Goal: Information Seeking & Learning: Learn about a topic

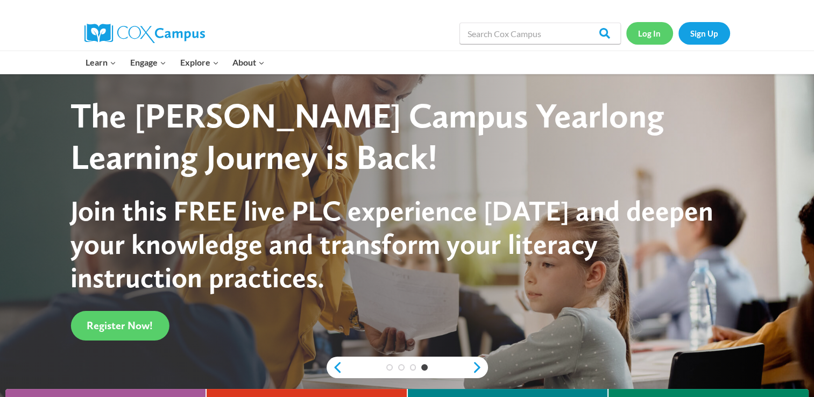
click at [648, 40] on link "Log In" at bounding box center [649, 33] width 47 height 22
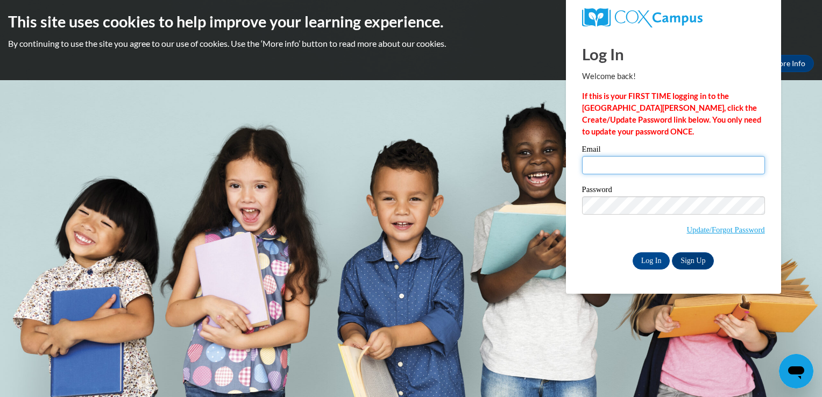
click at [613, 168] on input "Email" at bounding box center [673, 165] width 183 height 18
type input "sakennedy3@hotmail.com"
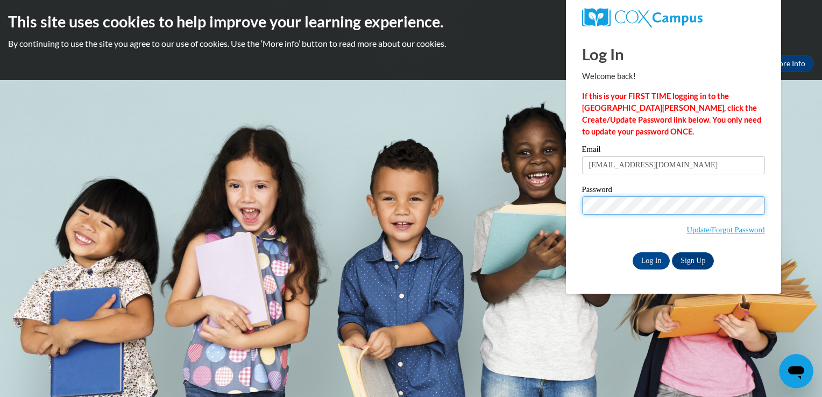
click at [633, 252] on input "Log In" at bounding box center [652, 260] width 38 height 17
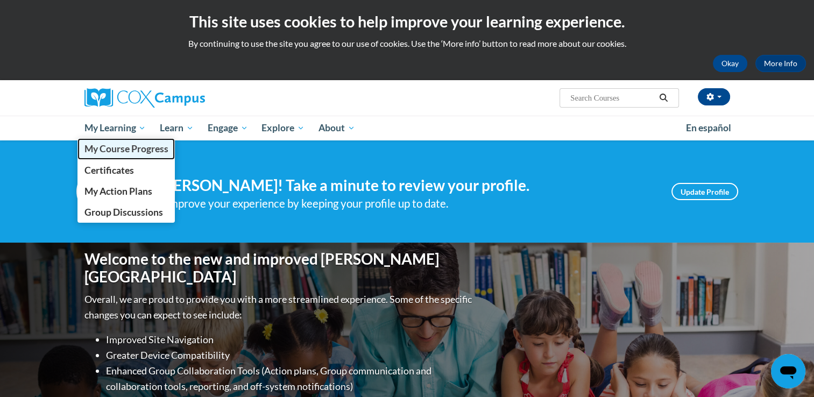
click at [118, 152] on span "My Course Progress" at bounding box center [126, 148] width 84 height 11
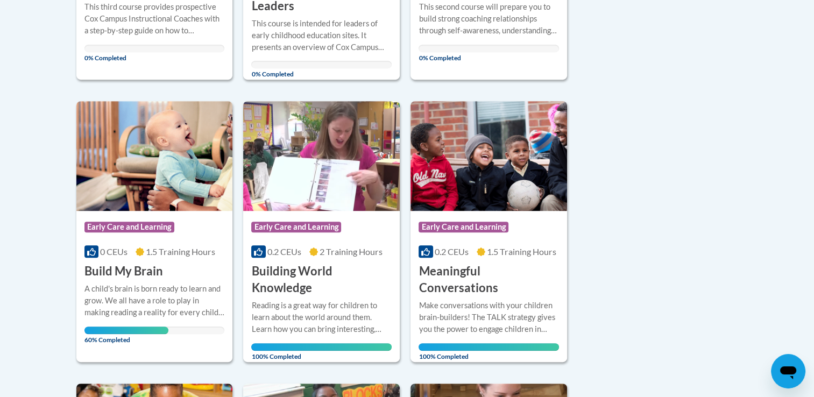
scroll to position [477, 0]
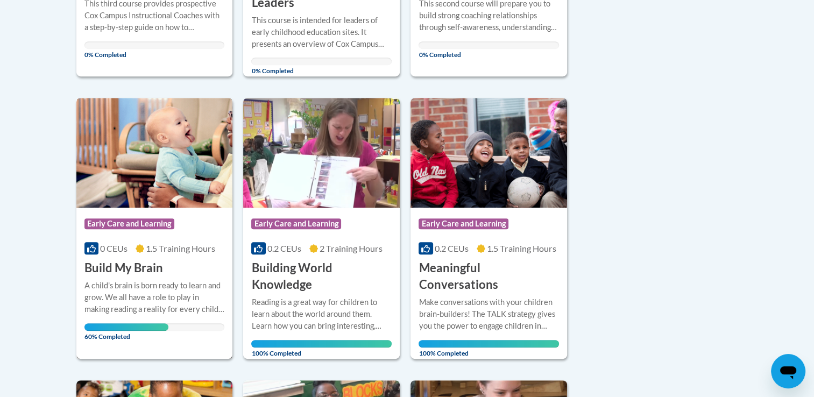
click at [139, 139] on img at bounding box center [154, 153] width 157 height 110
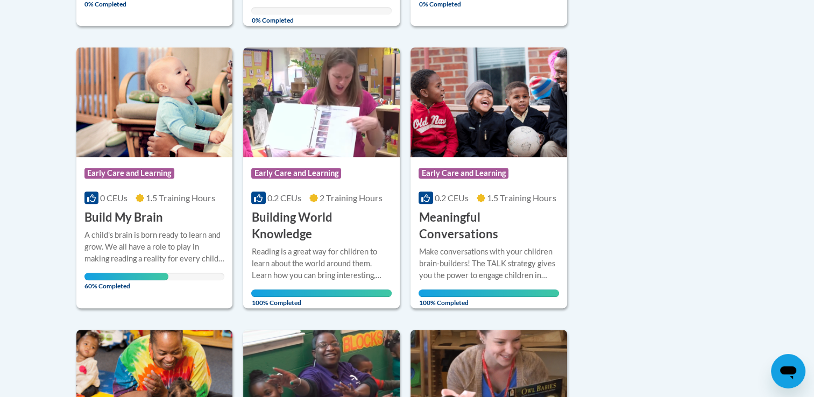
scroll to position [538, 0]
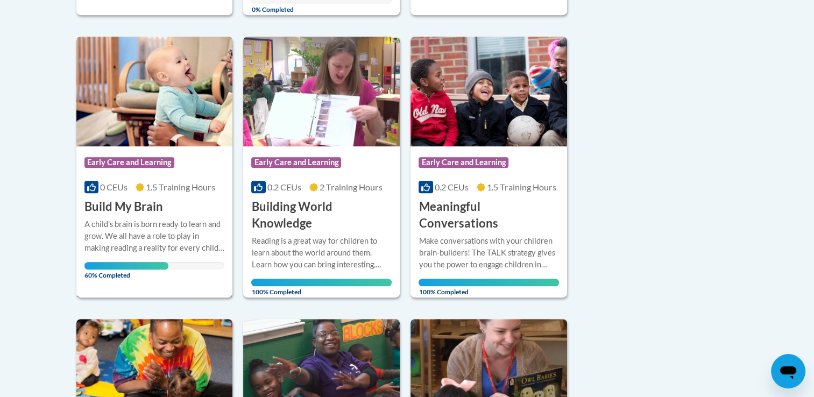
click at [155, 138] on img at bounding box center [154, 92] width 157 height 110
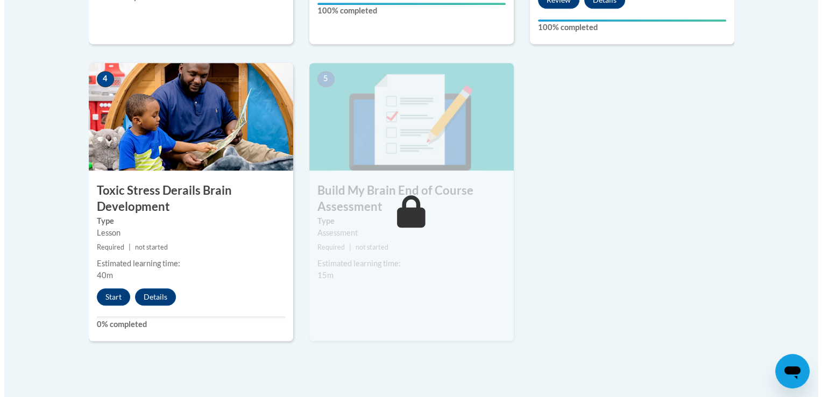
scroll to position [615, 0]
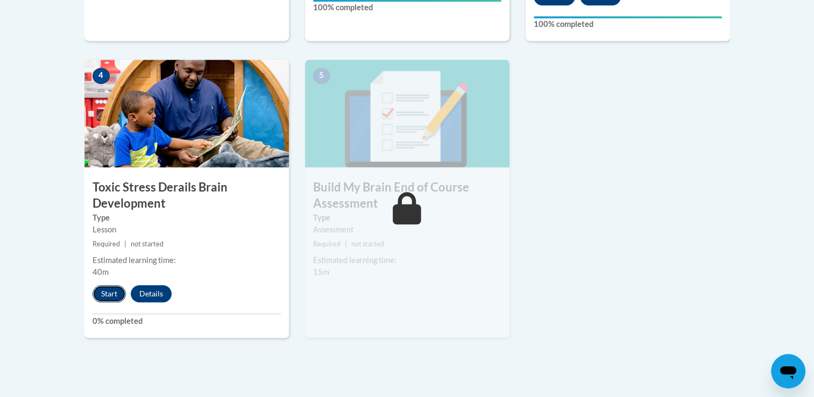
click at [108, 293] on button "Start" at bounding box center [109, 293] width 33 height 17
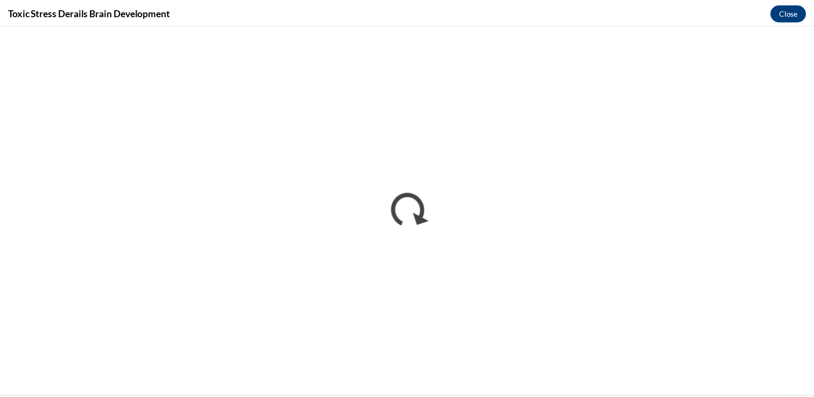
scroll to position [0, 0]
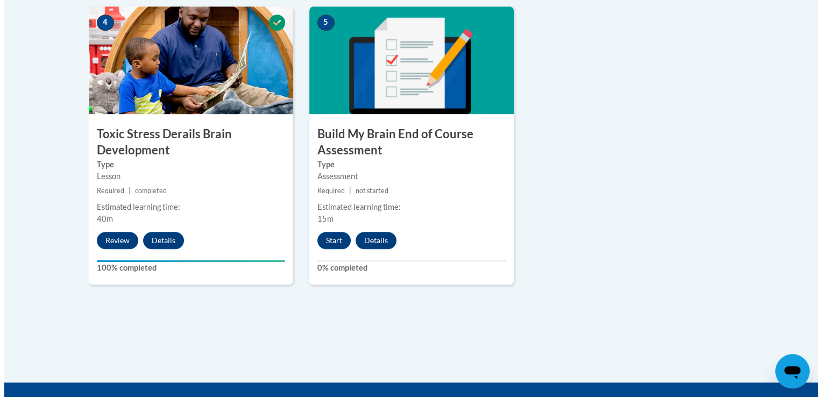
scroll to position [673, 0]
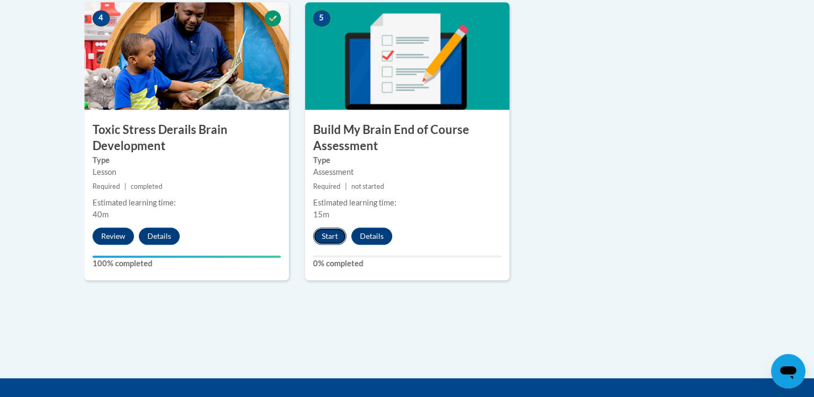
click at [325, 238] on button "Start" at bounding box center [329, 236] width 33 height 17
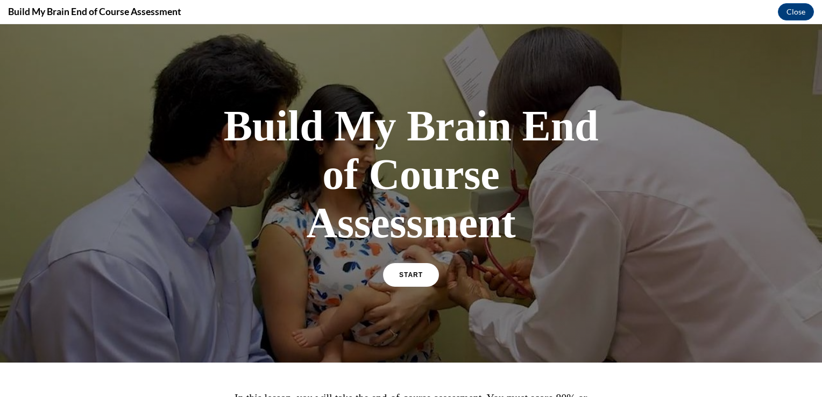
scroll to position [137, 0]
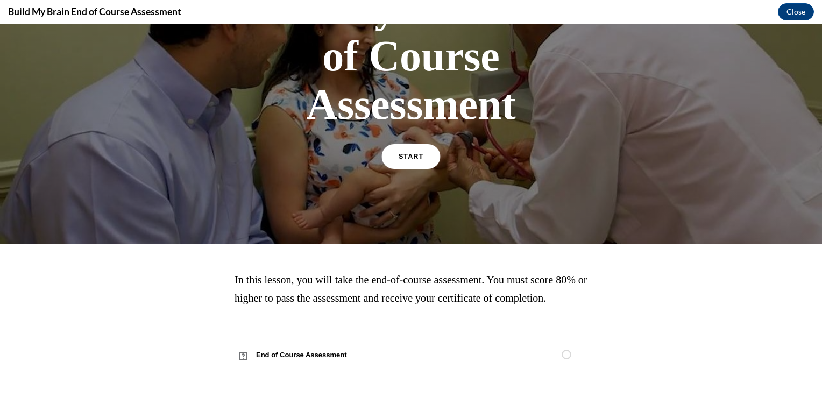
click at [415, 144] on link "START" at bounding box center [410, 156] width 59 height 25
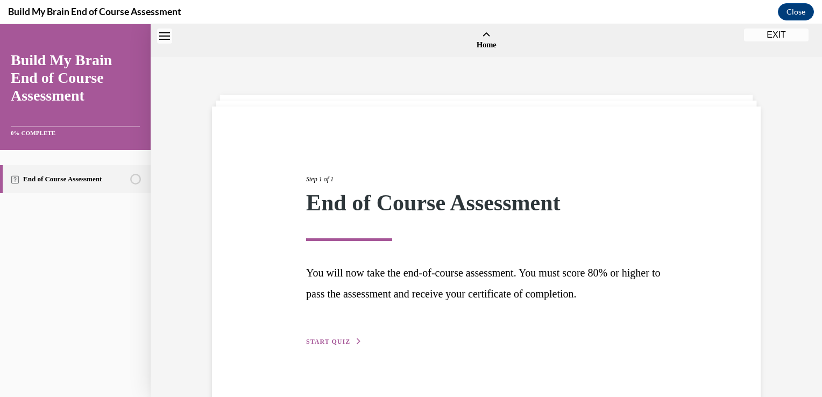
scroll to position [33, 0]
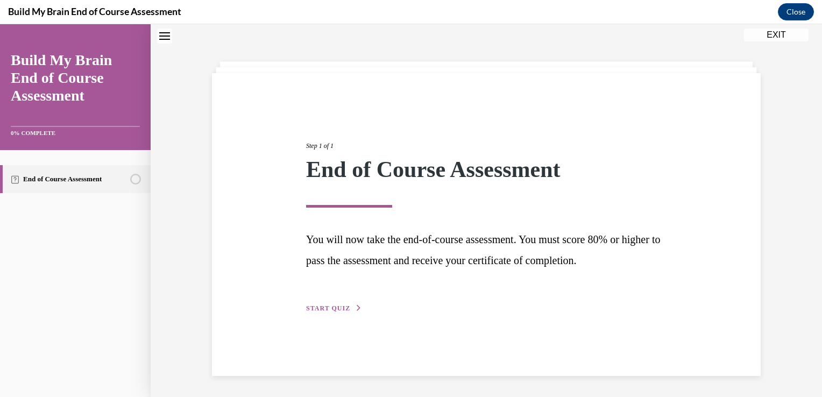
click at [338, 307] on span "START QUIZ" at bounding box center [328, 309] width 44 height 8
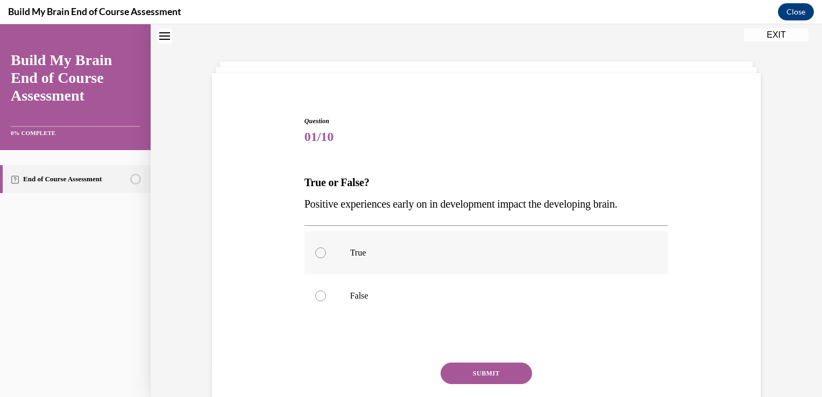
click at [337, 265] on label "True" at bounding box center [487, 252] width 364 height 43
click at [326, 258] on input "True" at bounding box center [320, 252] width 11 height 11
radio input "true"
click at [469, 374] on button "SUBMIT" at bounding box center [486, 374] width 91 height 22
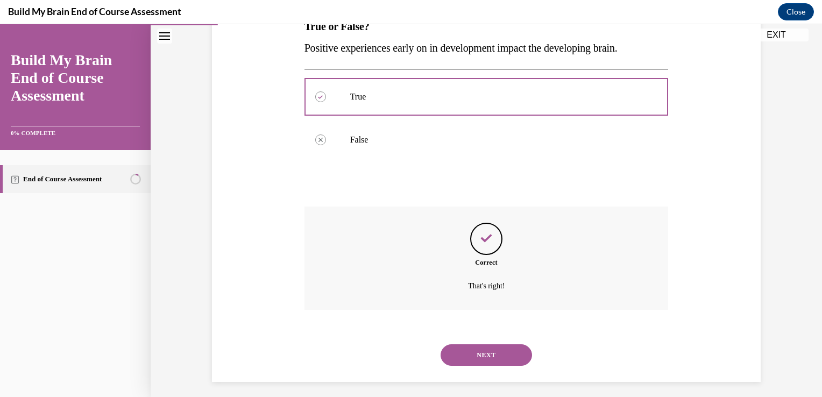
scroll to position [195, 0]
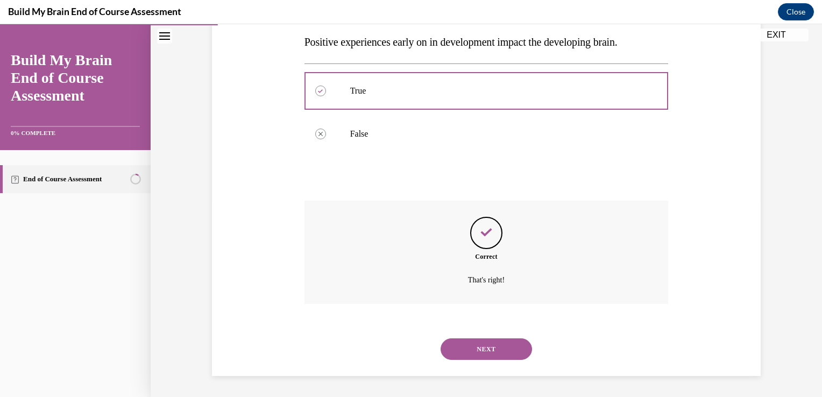
click at [486, 345] on button "NEXT" at bounding box center [486, 349] width 91 height 22
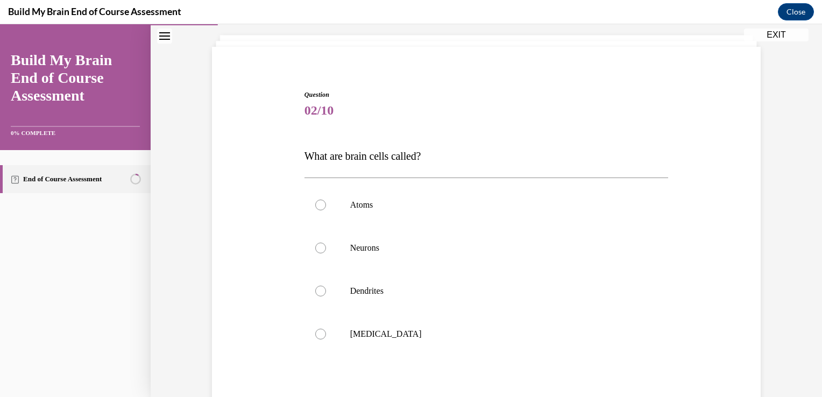
scroll to position [69, 0]
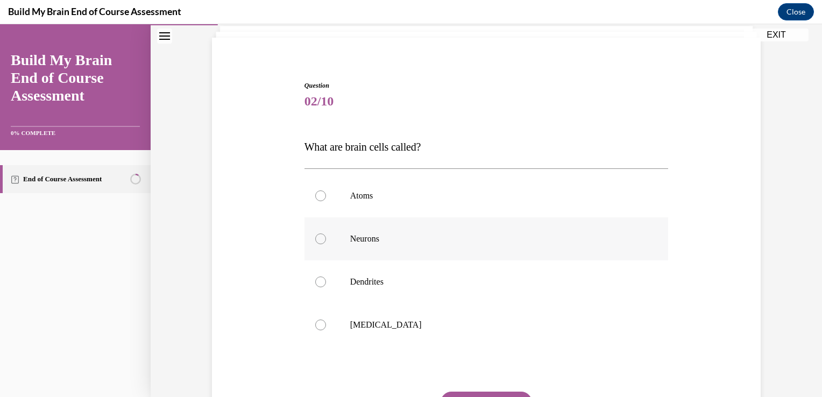
click at [469, 239] on p "Neurons" at bounding box center [496, 239] width 292 height 11
click at [326, 239] on input "Neurons" at bounding box center [320, 239] width 11 height 11
radio input "true"
click at [506, 395] on button "SUBMIT" at bounding box center [486, 403] width 91 height 22
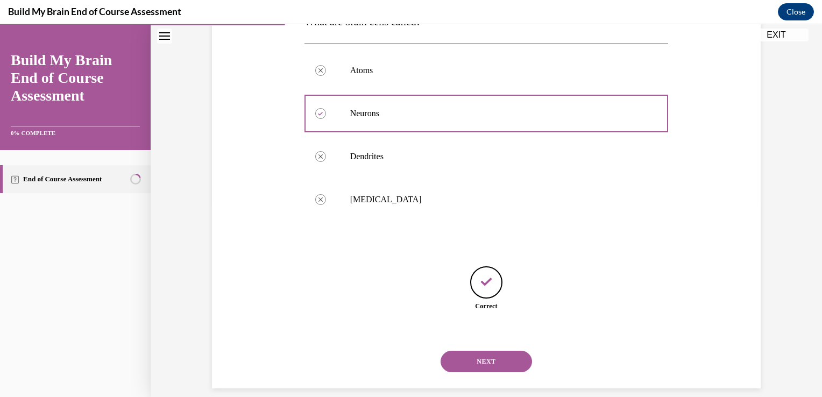
scroll to position [207, 0]
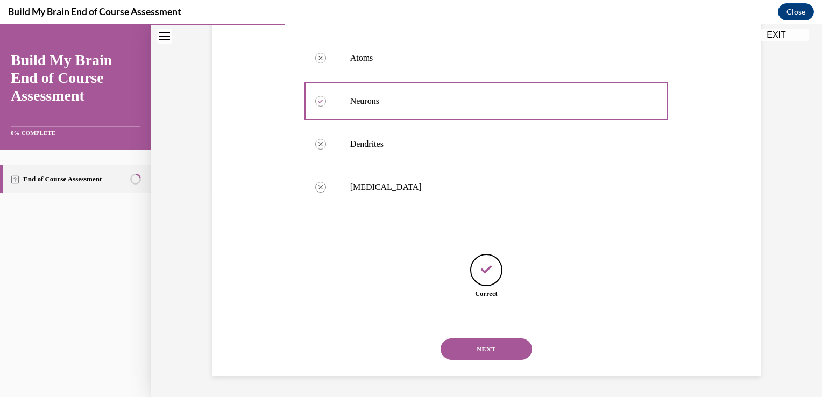
click at [502, 351] on button "NEXT" at bounding box center [486, 349] width 91 height 22
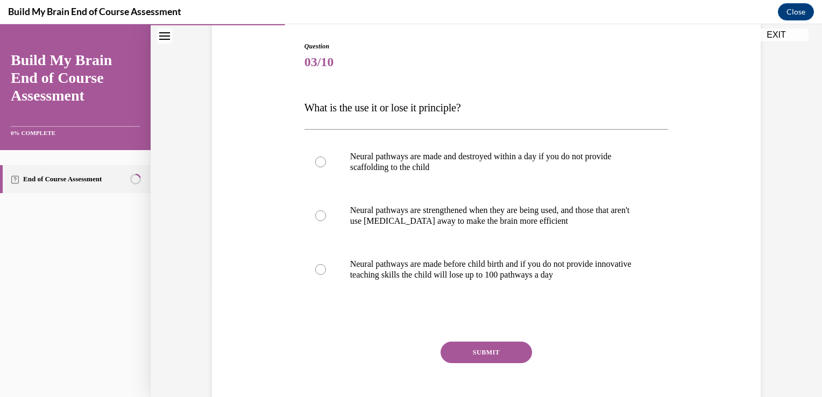
scroll to position [110, 0]
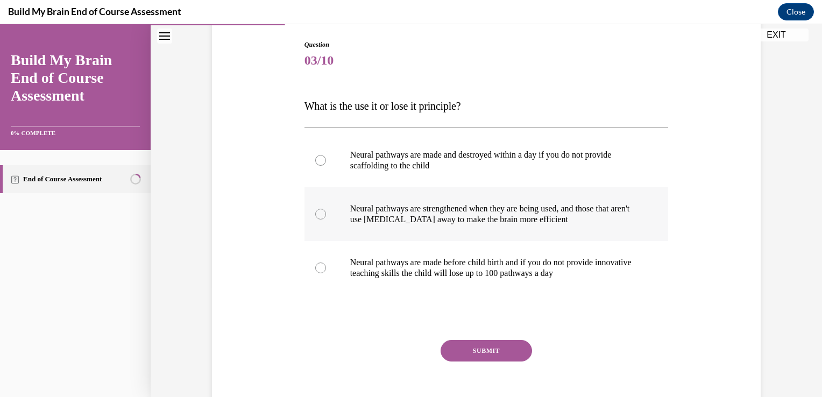
click at [482, 225] on label "Neural pathways are strengthened when they are being used, and those that aren'…" at bounding box center [487, 214] width 364 height 54
click at [326, 220] on input "Neural pathways are strengthened when they are being used, and those that aren'…" at bounding box center [320, 214] width 11 height 11
radio input "true"
click at [498, 350] on button "SUBMIT" at bounding box center [486, 351] width 91 height 22
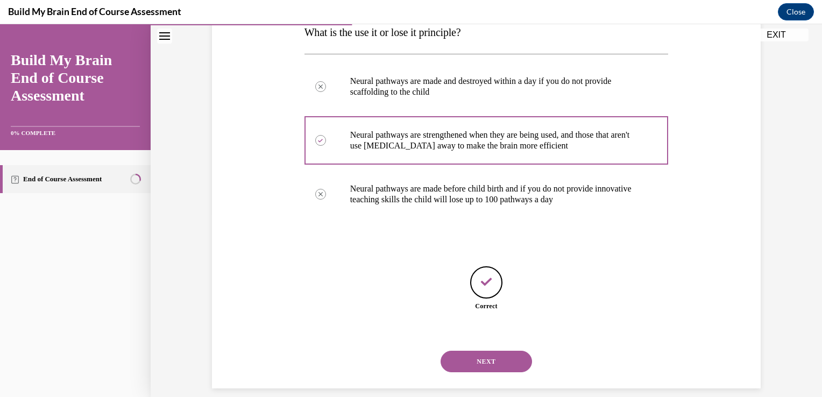
scroll to position [196, 0]
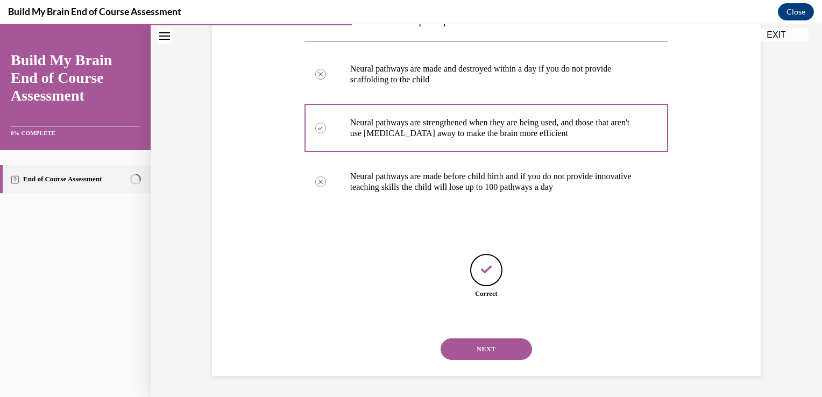
click at [489, 352] on button "NEXT" at bounding box center [486, 349] width 91 height 22
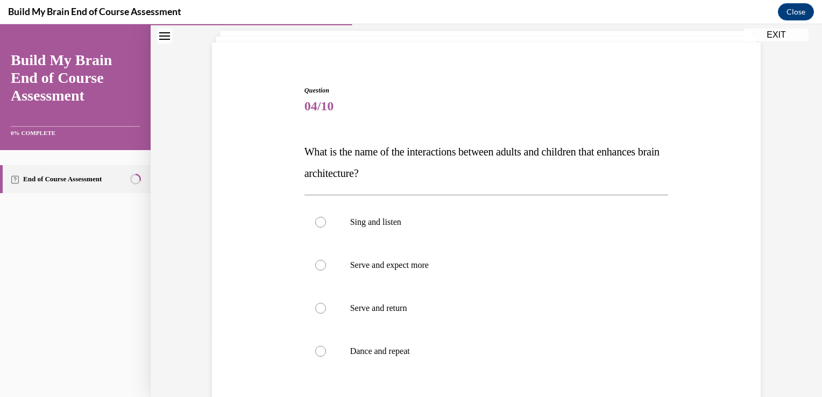
scroll to position [105, 0]
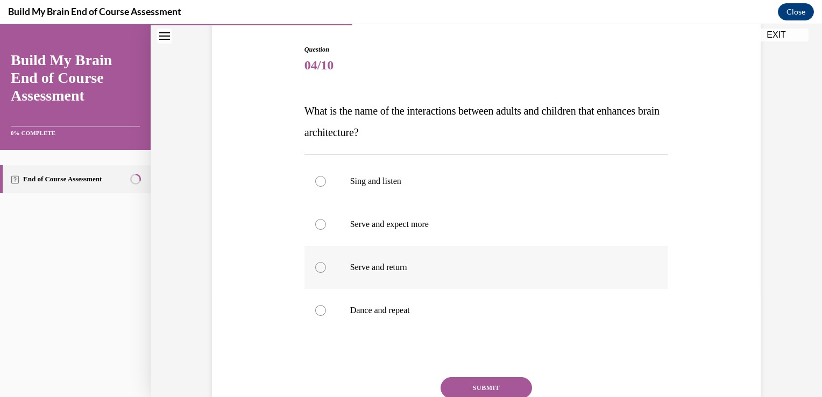
click at [378, 275] on label "Serve and return" at bounding box center [487, 267] width 364 height 43
click at [326, 273] on input "Serve and return" at bounding box center [320, 267] width 11 height 11
radio input "true"
click at [485, 390] on button "SUBMIT" at bounding box center [486, 388] width 91 height 22
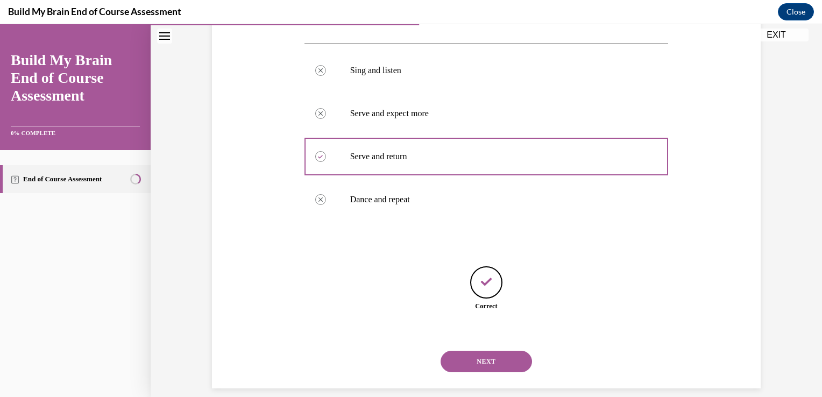
scroll to position [228, 0]
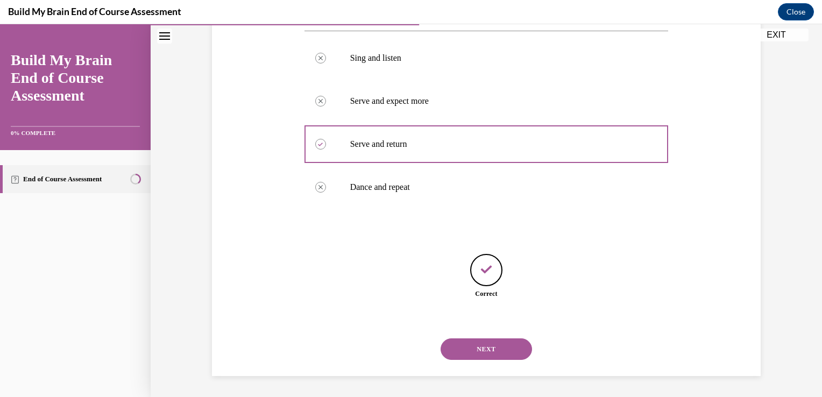
click at [490, 347] on button "NEXT" at bounding box center [486, 349] width 91 height 22
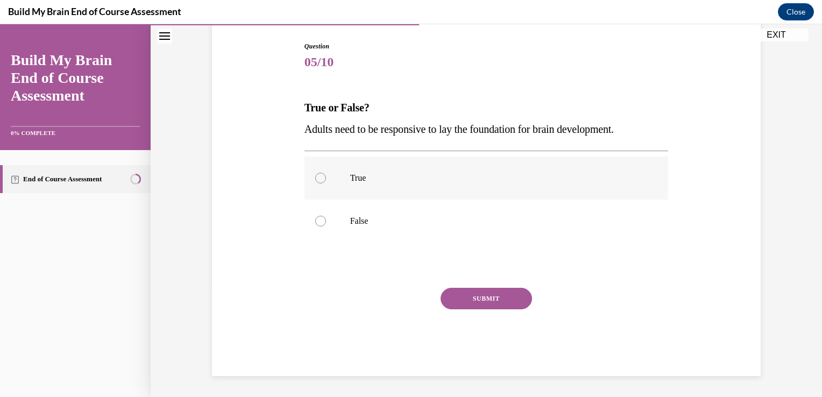
click at [381, 167] on label "True" at bounding box center [487, 178] width 364 height 43
click at [326, 173] on input "True" at bounding box center [320, 178] width 11 height 11
radio input "true"
click at [486, 301] on button "SUBMIT" at bounding box center [486, 299] width 91 height 22
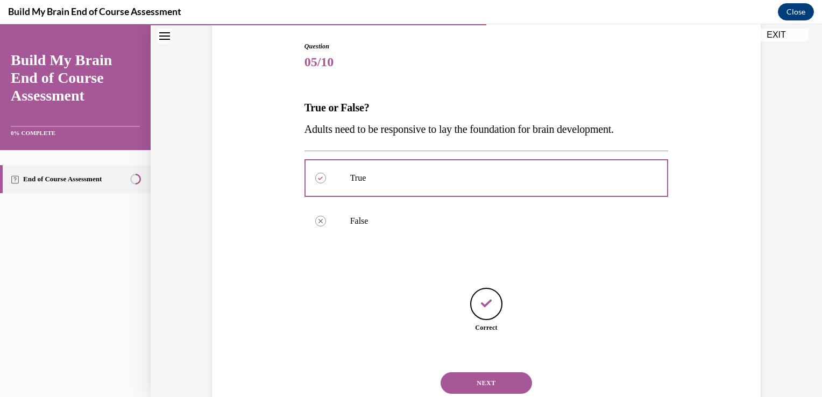
scroll to position [142, 0]
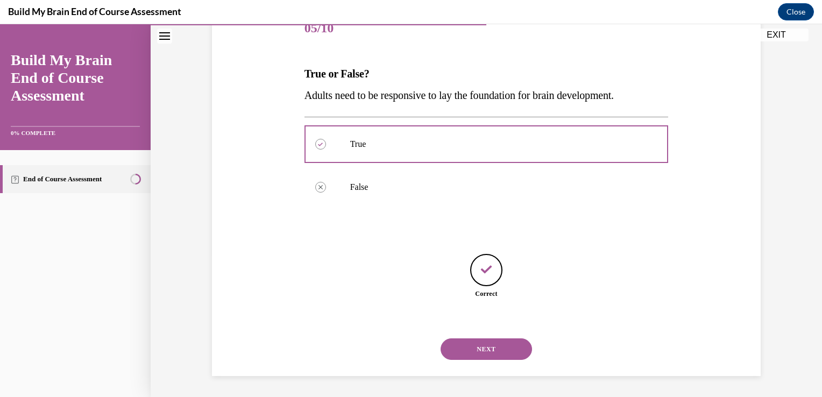
click at [488, 348] on button "NEXT" at bounding box center [486, 349] width 91 height 22
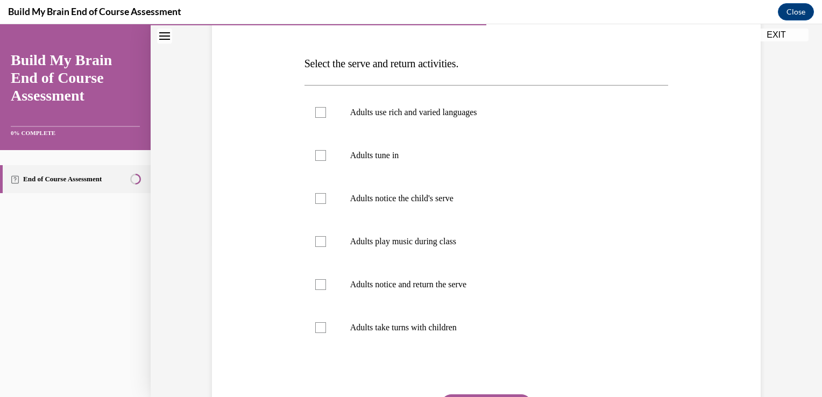
scroll to position [148, 0]
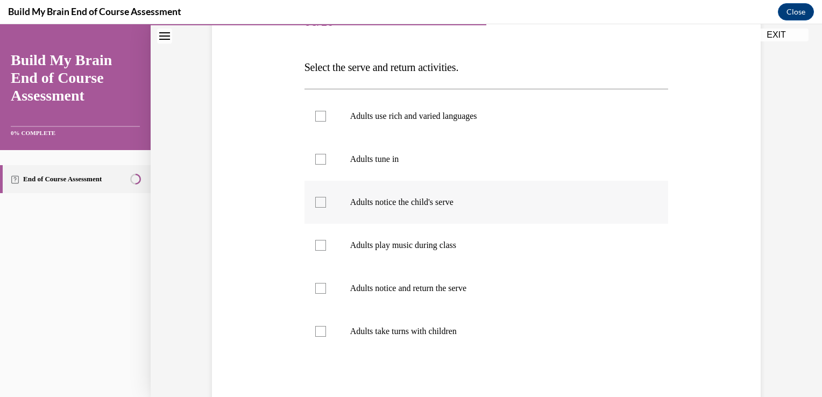
click at [458, 211] on label "Adults notice the child's serve" at bounding box center [487, 202] width 364 height 43
click at [326, 208] on input "Adults notice the child's serve" at bounding box center [320, 202] width 11 height 11
checkbox input "true"
click at [478, 295] on label "Adults notice and return the serve" at bounding box center [487, 288] width 364 height 43
click at [326, 294] on input "Adults notice and return the serve" at bounding box center [320, 288] width 11 height 11
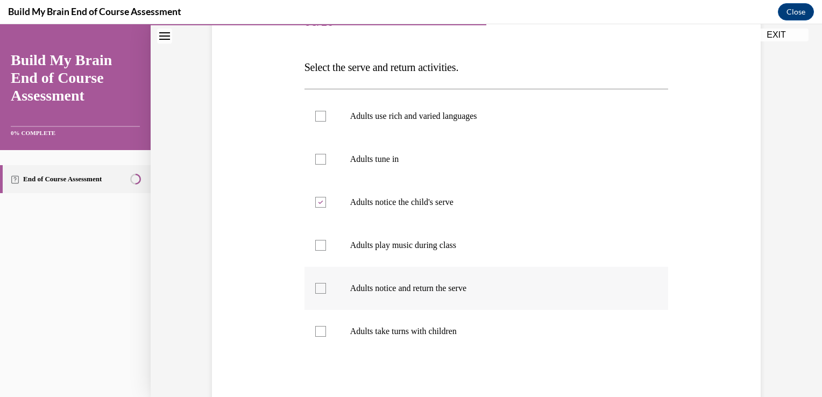
checkbox input "true"
click at [454, 338] on label "Adults take turns with children" at bounding box center [487, 331] width 364 height 43
click at [326, 337] on input "Adults take turns with children" at bounding box center [320, 331] width 11 height 11
checkbox input "true"
click at [428, 161] on p "Adults tune in" at bounding box center [496, 159] width 292 height 11
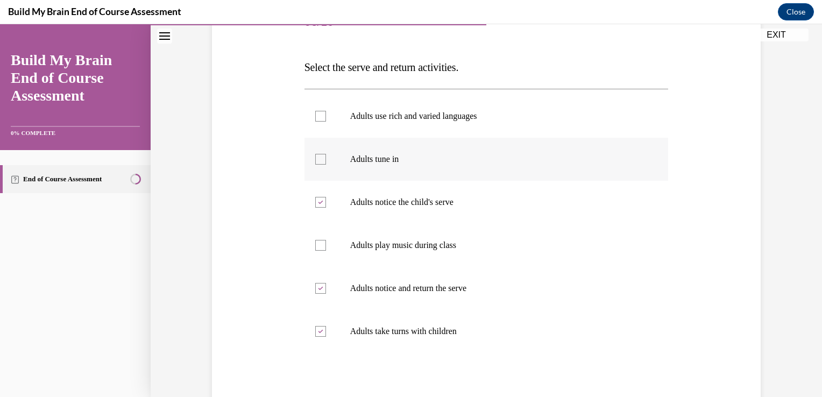
click at [326, 161] on input "Adults tune in" at bounding box center [320, 159] width 11 height 11
checkbox input "true"
click at [439, 109] on label "Adults use rich and varied languages" at bounding box center [487, 116] width 364 height 43
click at [326, 111] on input "Adults use rich and varied languages" at bounding box center [320, 116] width 11 height 11
checkbox input "true"
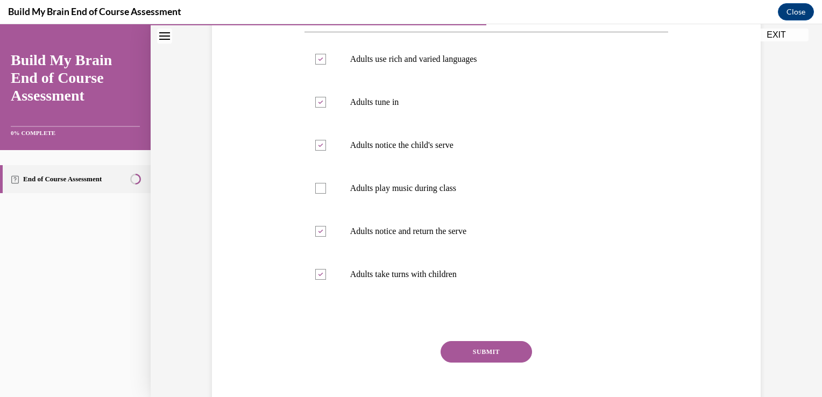
scroll to position [220, 0]
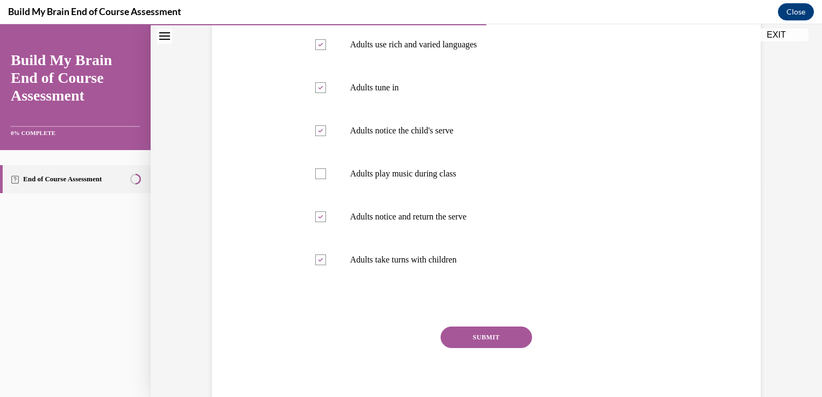
click at [489, 338] on button "SUBMIT" at bounding box center [486, 338] width 91 height 22
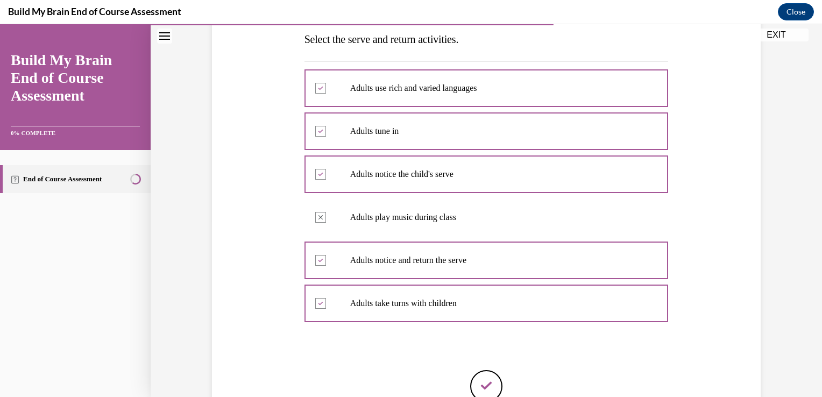
scroll to position [293, 0]
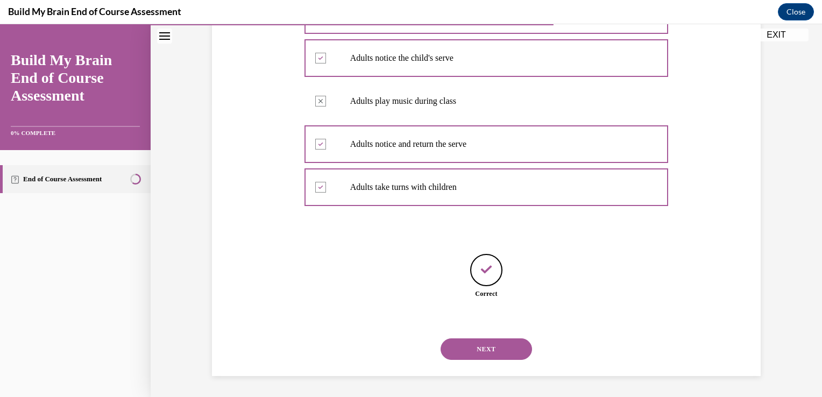
click at [476, 352] on button "NEXT" at bounding box center [486, 349] width 91 height 22
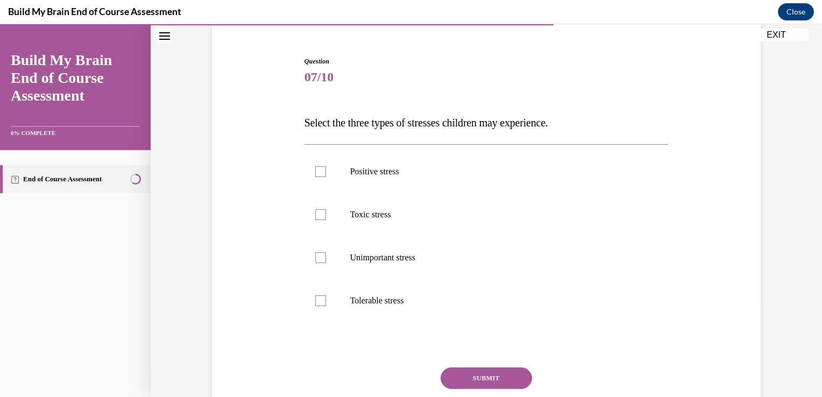
scroll to position [95, 0]
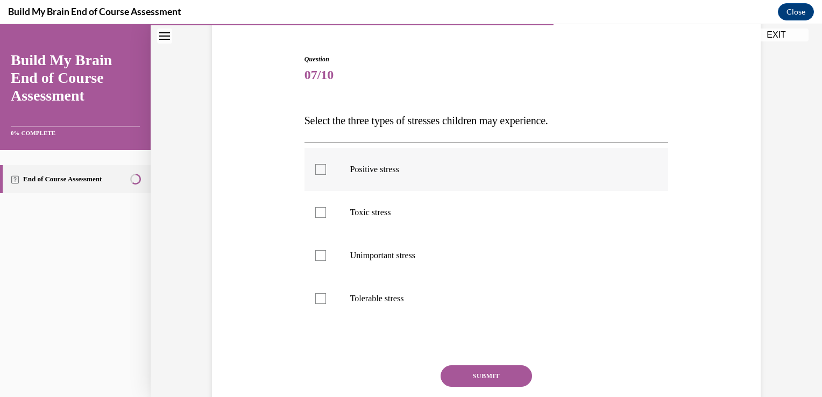
click at [426, 169] on p "Positive stress" at bounding box center [496, 169] width 292 height 11
click at [326, 169] on input "Positive stress" at bounding box center [320, 169] width 11 height 11
checkbox input "true"
click at [428, 210] on p "Toxic stress" at bounding box center [496, 212] width 292 height 11
click at [326, 210] on input "Toxic stress" at bounding box center [320, 212] width 11 height 11
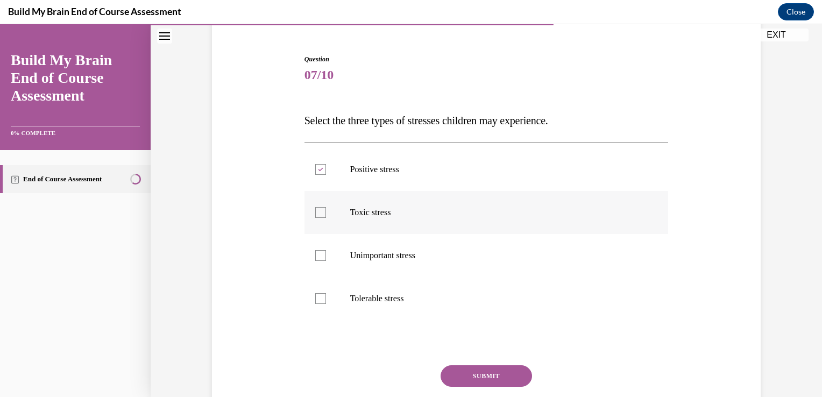
checkbox input "true"
click at [396, 303] on label "Tolerable stress" at bounding box center [487, 298] width 364 height 43
click at [326, 303] on input "Tolerable stress" at bounding box center [320, 298] width 11 height 11
checkbox input "true"
click at [496, 367] on button "SUBMIT" at bounding box center [486, 376] width 91 height 22
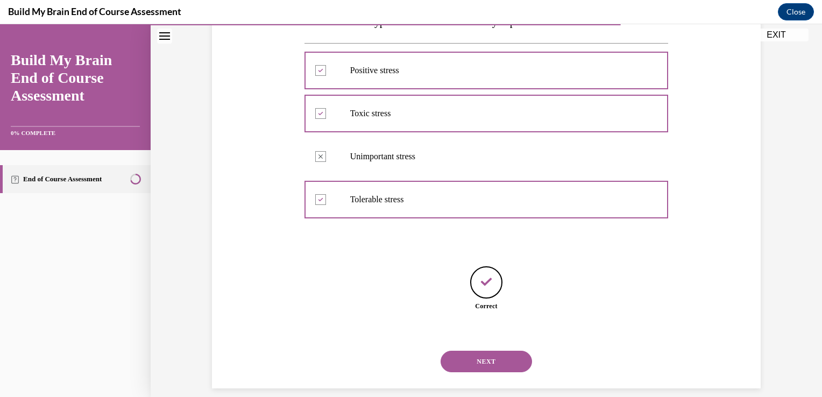
scroll to position [207, 0]
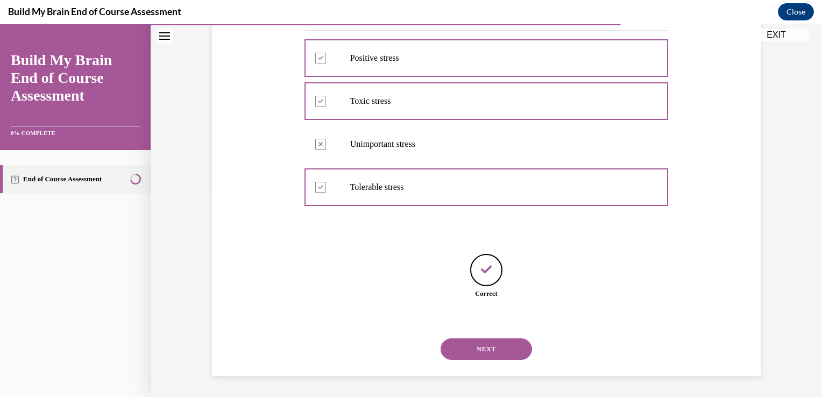
click at [499, 338] on button "NEXT" at bounding box center [486, 349] width 91 height 22
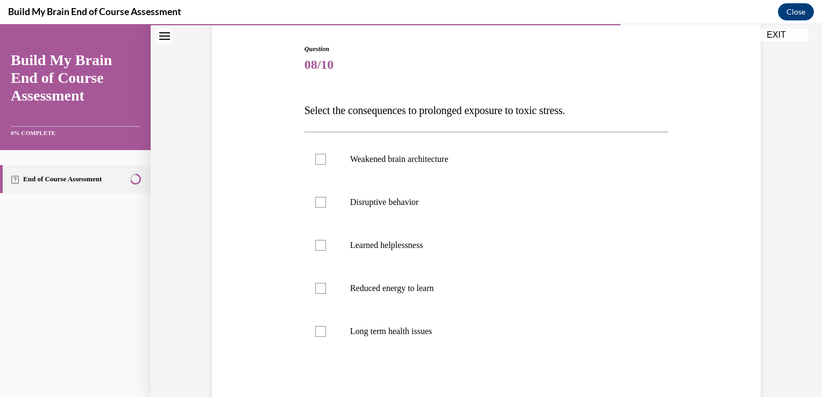
scroll to position [109, 0]
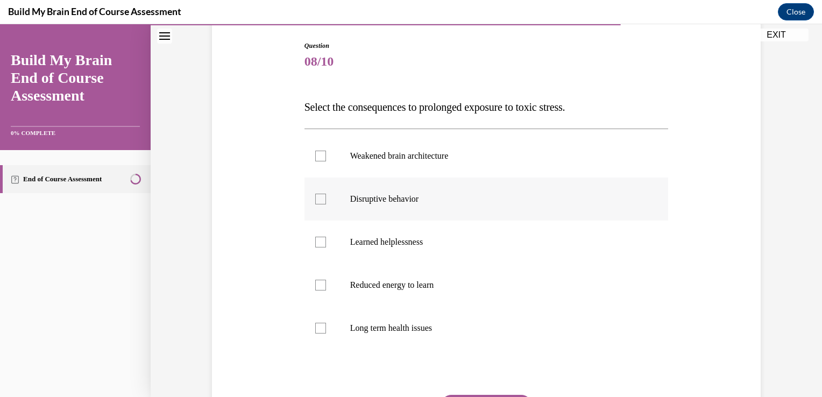
click at [514, 202] on p "Disruptive behavior" at bounding box center [496, 199] width 292 height 11
click at [326, 202] on input "Disruptive behavior" at bounding box center [320, 199] width 11 height 11
checkbox input "true"
click at [474, 328] on p "Long term health issues" at bounding box center [496, 328] width 292 height 11
click at [326, 328] on input "Long term health issues" at bounding box center [320, 328] width 11 height 11
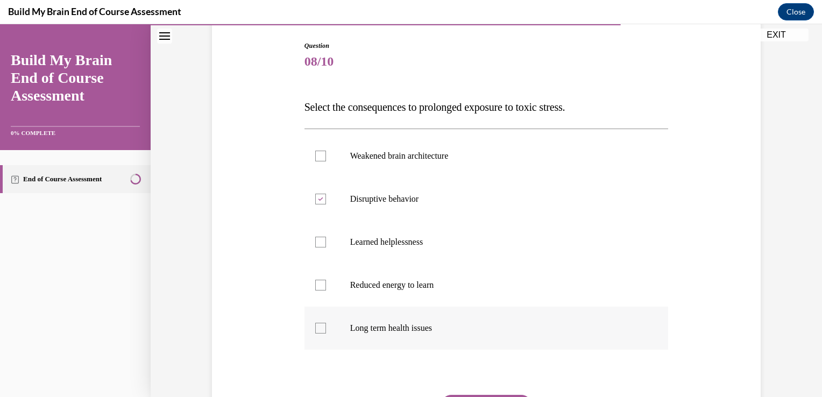
checkbox input "true"
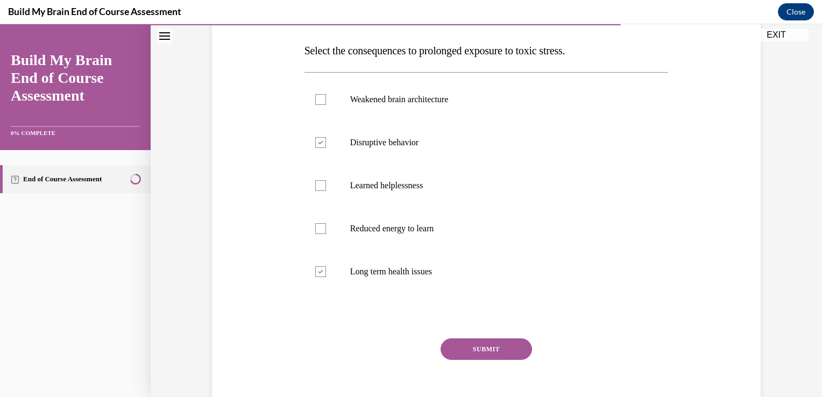
scroll to position [169, 0]
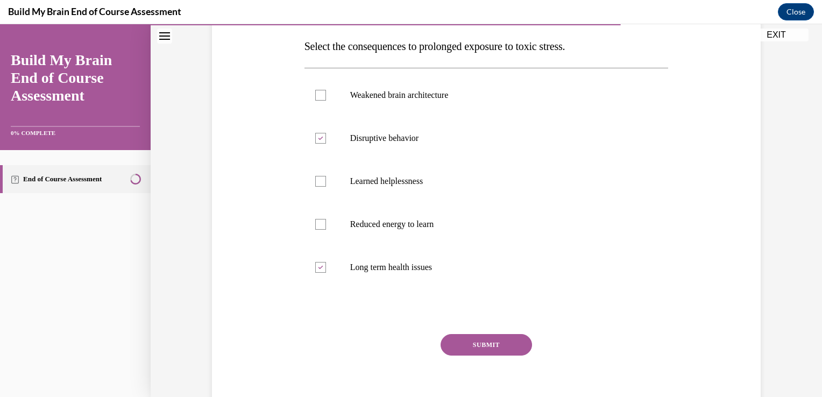
click at [482, 346] on button "SUBMIT" at bounding box center [486, 345] width 91 height 22
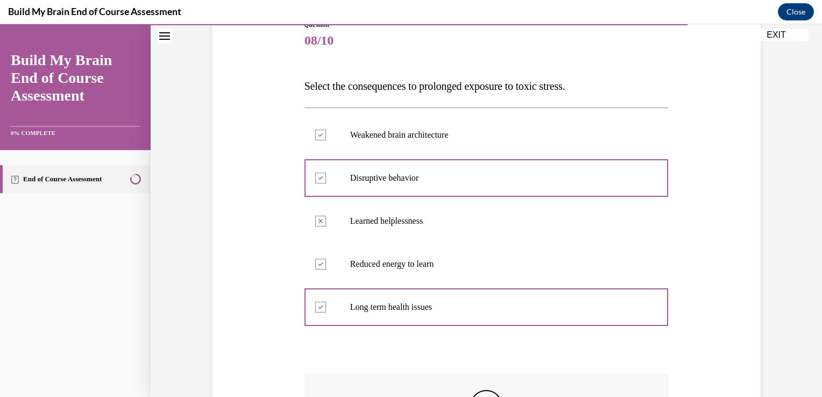
scroll to position [303, 0]
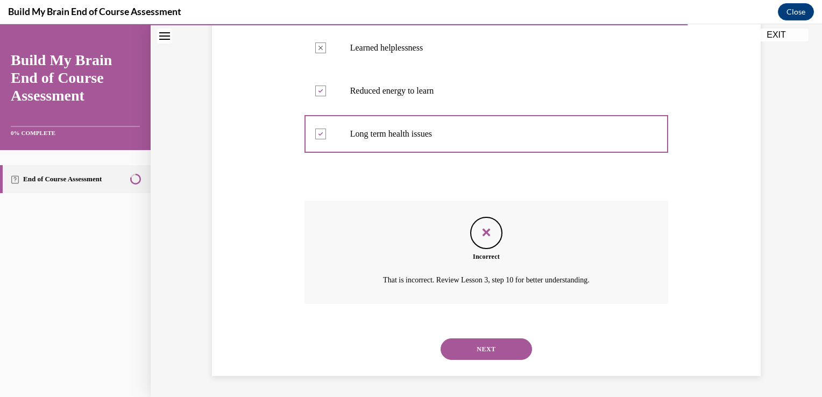
click at [485, 353] on button "NEXT" at bounding box center [486, 349] width 91 height 22
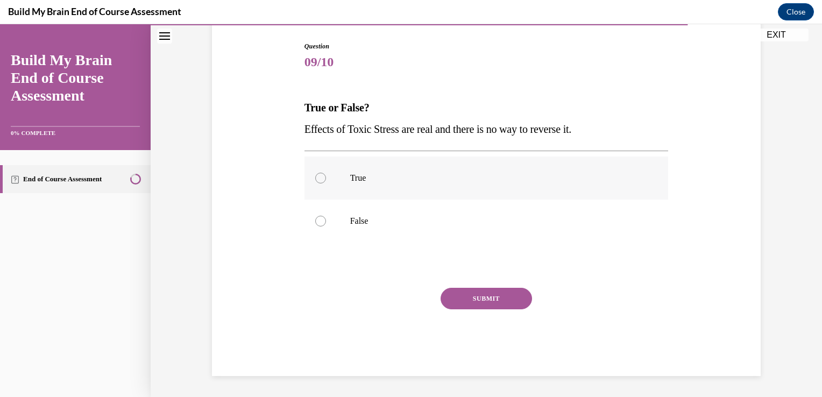
click at [378, 182] on p "True" at bounding box center [496, 178] width 292 height 11
click at [326, 182] on input "True" at bounding box center [320, 178] width 11 height 11
radio input "true"
click at [484, 296] on button "SUBMIT" at bounding box center [486, 299] width 91 height 22
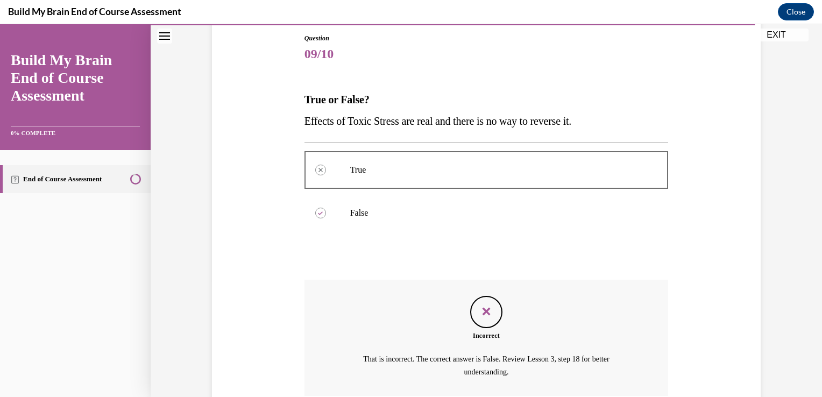
scroll to position [208, 0]
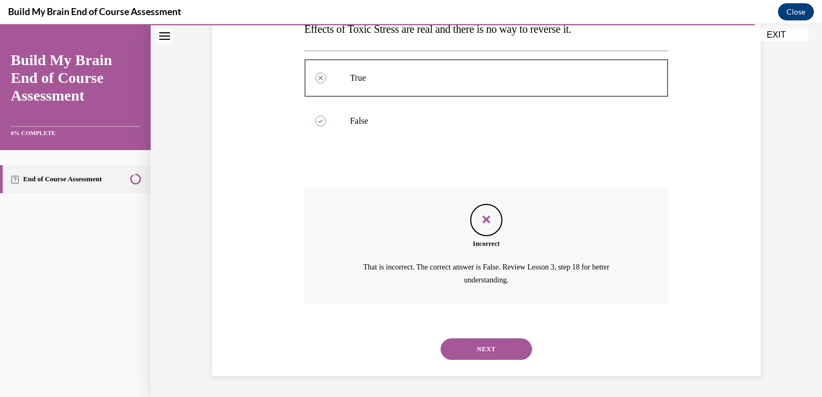
click at [482, 349] on button "NEXT" at bounding box center [486, 349] width 91 height 22
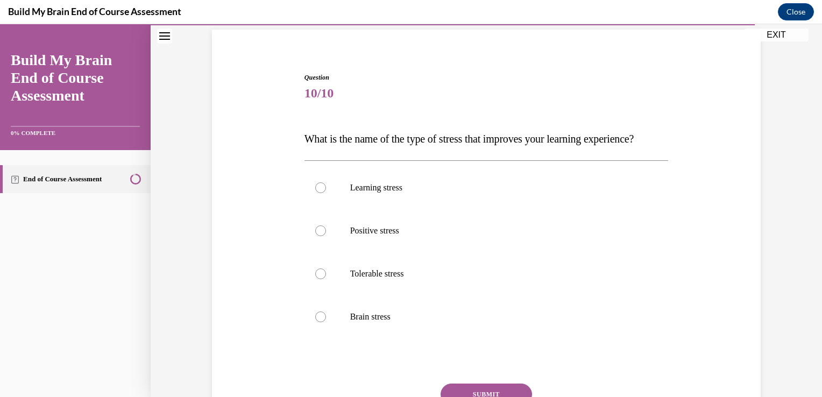
scroll to position [77, 0]
click at [461, 236] on p "Positive stress" at bounding box center [496, 230] width 292 height 11
click at [326, 236] on input "Positive stress" at bounding box center [320, 230] width 11 height 11
radio input "true"
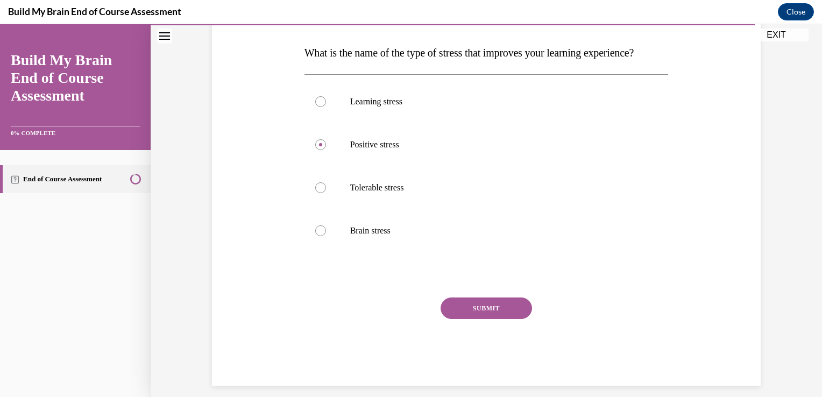
click at [499, 319] on button "SUBMIT" at bounding box center [486, 309] width 91 height 22
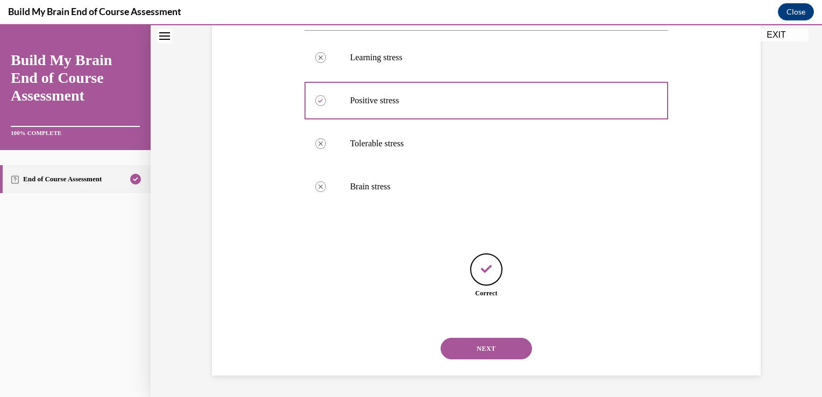
scroll to position [228, 0]
click at [494, 352] on button "NEXT" at bounding box center [486, 349] width 91 height 22
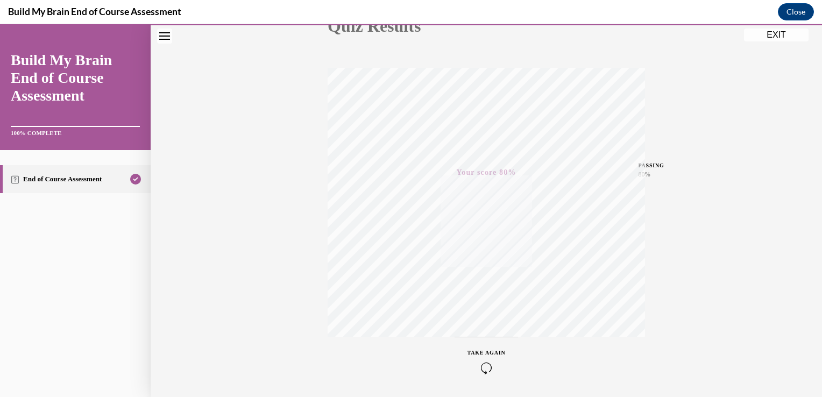
scroll to position [178, 0]
click at [774, 38] on button "EXIT" at bounding box center [776, 35] width 65 height 13
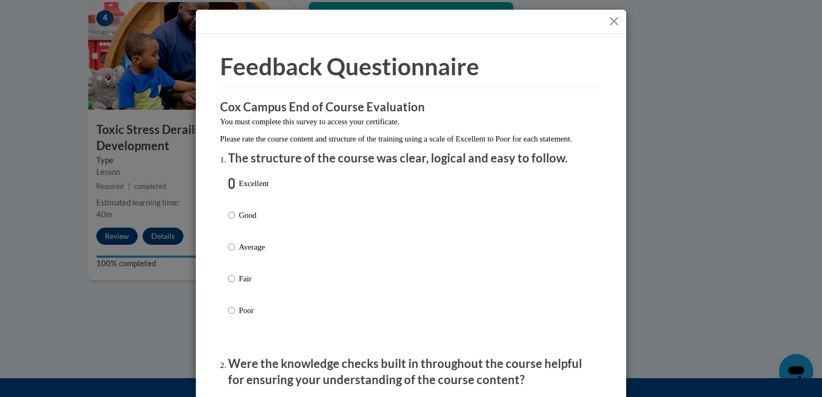
click at [228, 189] on input "Excellent" at bounding box center [231, 184] width 7 height 12
radio input "true"
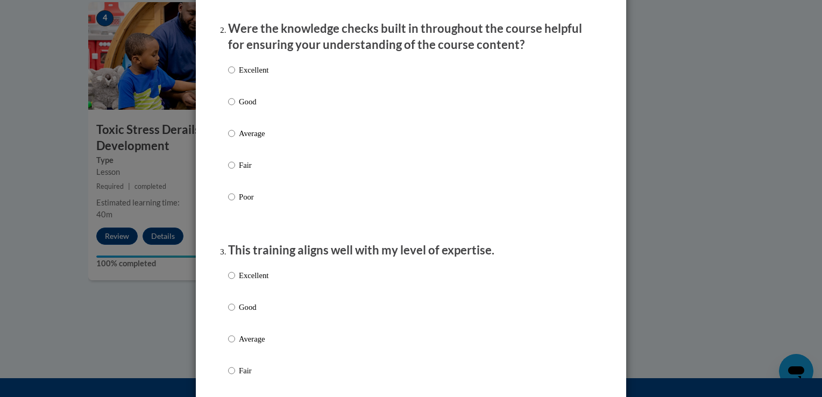
scroll to position [343, 0]
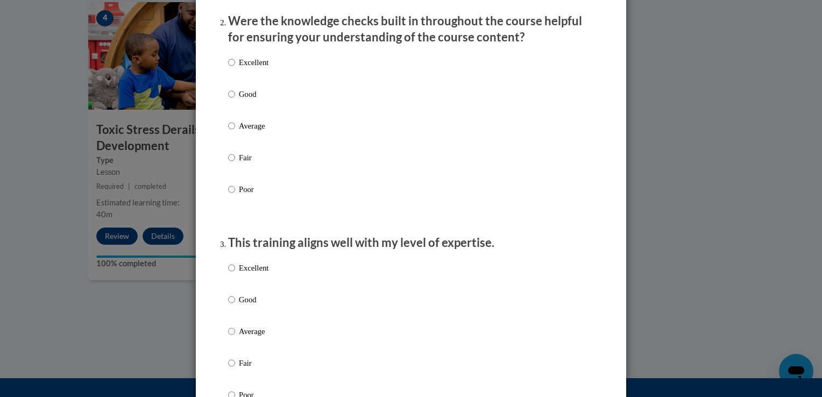
click at [254, 68] on p "Excellent" at bounding box center [254, 62] width 30 height 12
click at [235, 68] on input "Excellent" at bounding box center [231, 62] width 7 height 12
radio input "true"
click at [254, 274] on p "Excellent" at bounding box center [254, 268] width 30 height 12
click at [235, 274] on input "Excellent" at bounding box center [231, 268] width 7 height 12
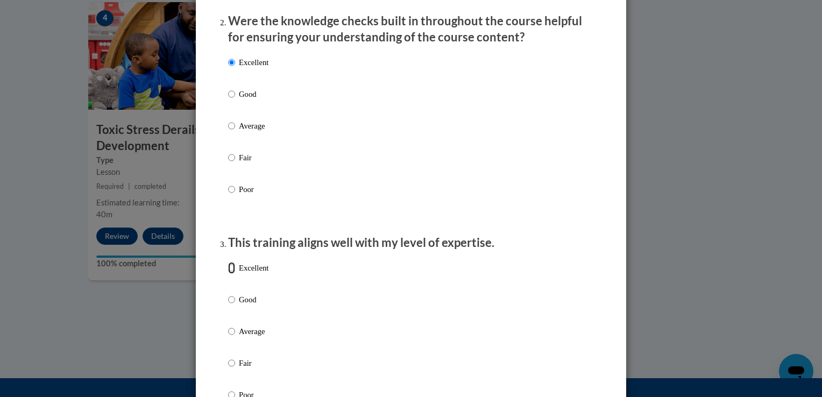
radio input "true"
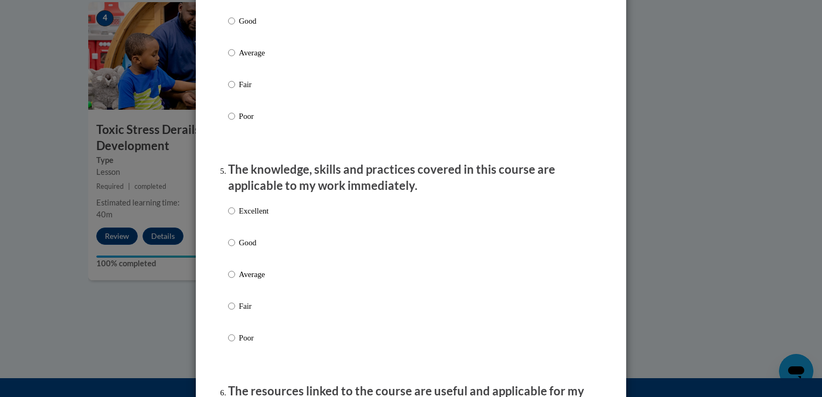
scroll to position [818, 0]
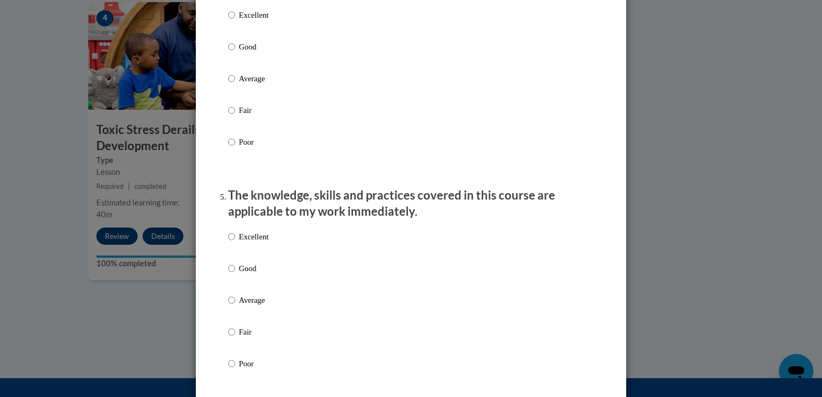
click at [250, 21] on p "Excellent" at bounding box center [254, 15] width 30 height 12
click at [235, 21] on input "Excellent" at bounding box center [231, 15] width 7 height 12
radio input "true"
click at [255, 243] on p "Excellent" at bounding box center [254, 237] width 30 height 12
click at [235, 243] on input "Excellent" at bounding box center [231, 237] width 7 height 12
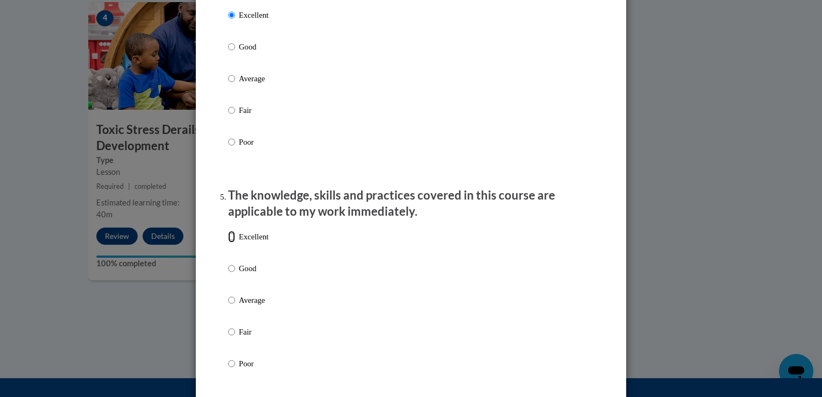
radio input "true"
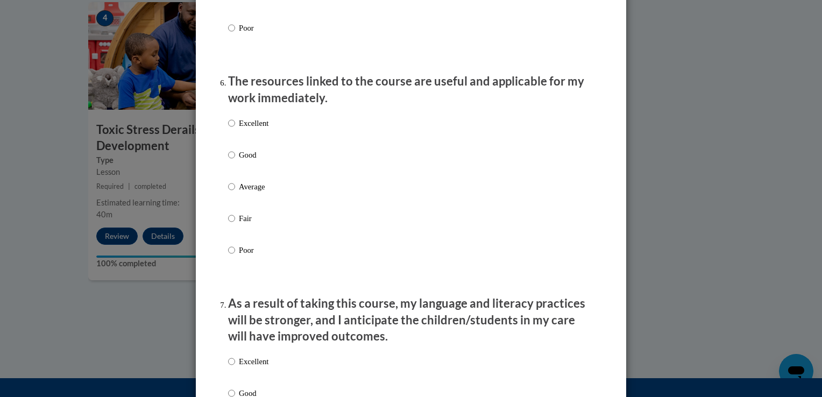
scroll to position [1158, 0]
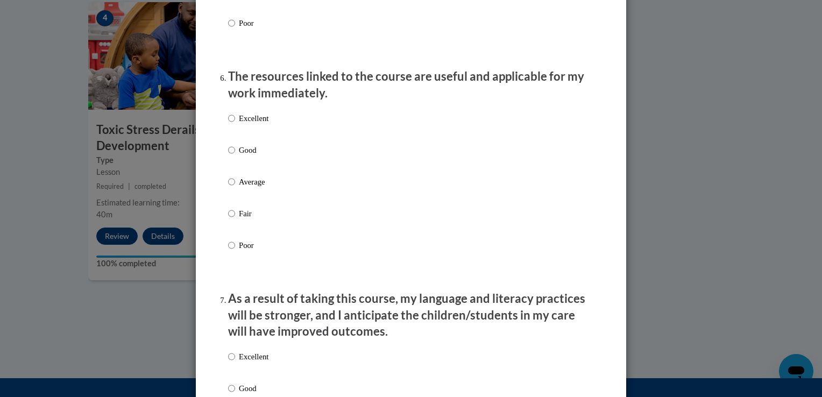
click at [239, 124] on p "Excellent" at bounding box center [254, 118] width 30 height 12
click at [235, 124] on input "Excellent" at bounding box center [231, 118] width 7 height 12
radio input "true"
click at [252, 363] on p "Excellent" at bounding box center [254, 357] width 30 height 12
click at [235, 363] on input "Excellent" at bounding box center [231, 357] width 7 height 12
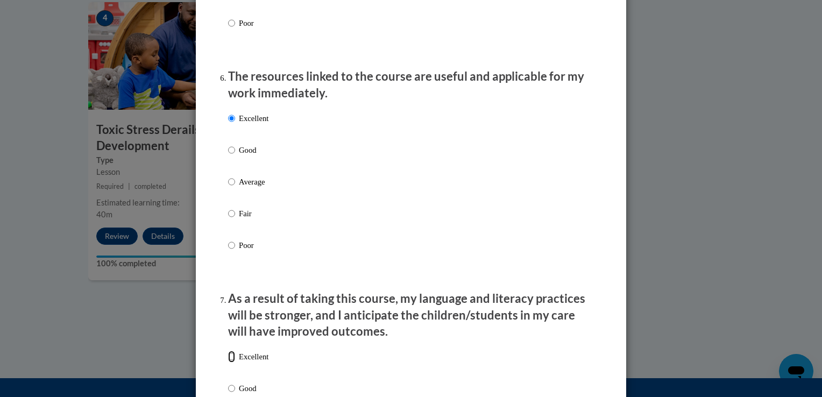
radio input "true"
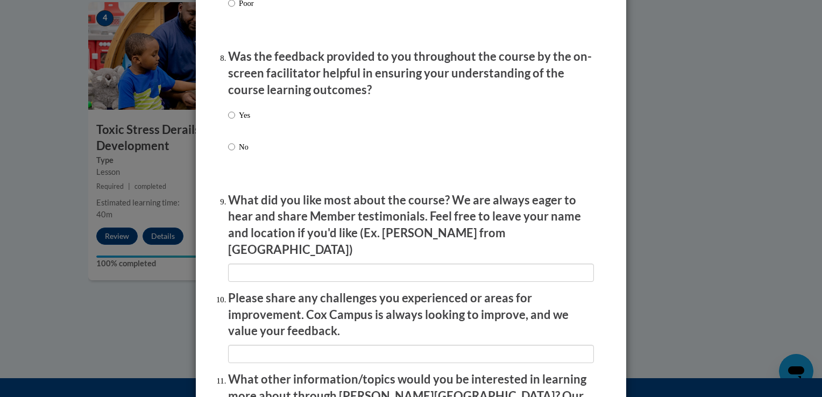
scroll to position [1646, 0]
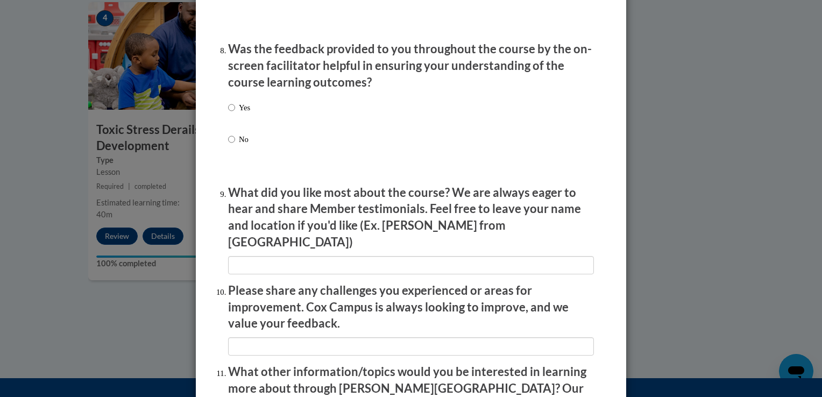
click at [231, 125] on label "Yes" at bounding box center [239, 116] width 22 height 29
click at [231, 114] on input "Yes" at bounding box center [231, 108] width 7 height 12
radio input "true"
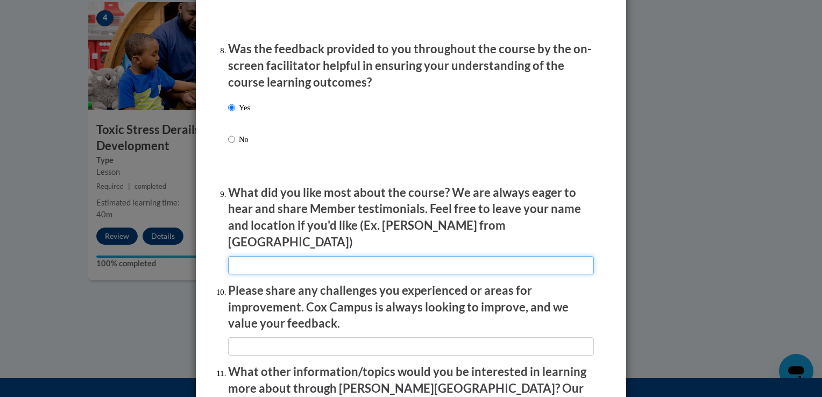
click at [292, 266] on input "textbox" at bounding box center [411, 265] width 366 height 18
type input "gave some feedback"
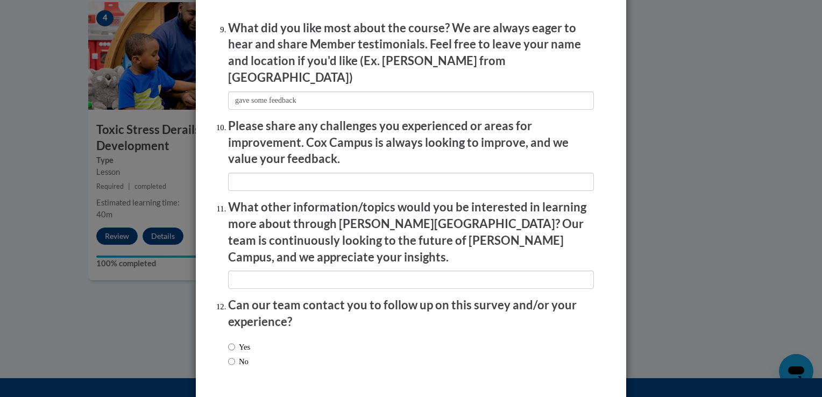
scroll to position [1843, 0]
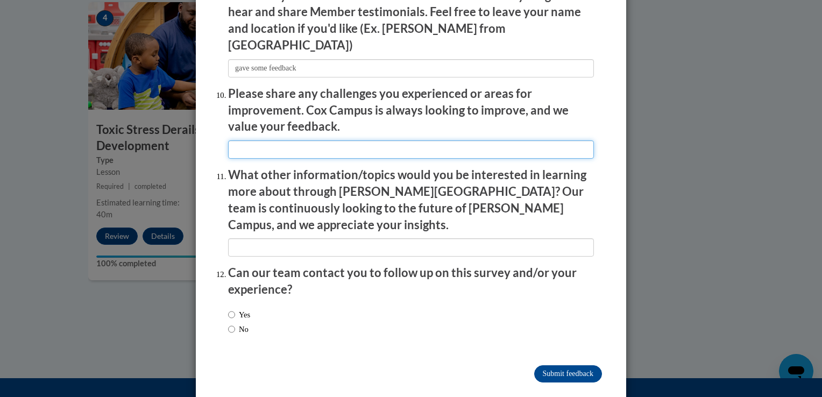
click at [419, 143] on input "textbox" at bounding box center [411, 149] width 366 height 18
type input "na"
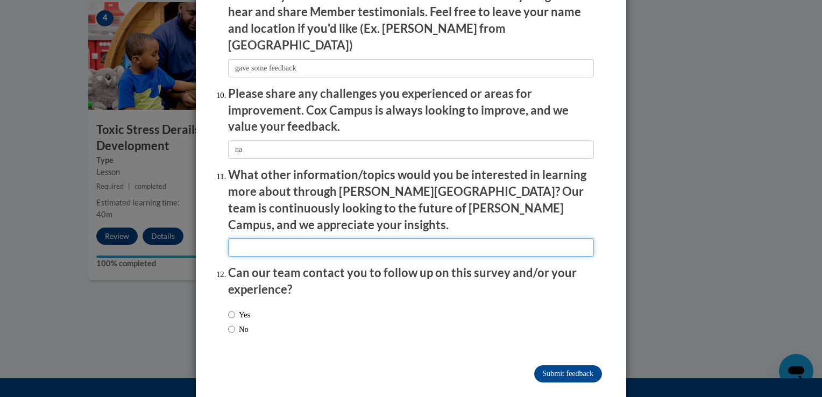
click at [291, 238] on input "textbox" at bounding box center [411, 247] width 366 height 18
type input "na"
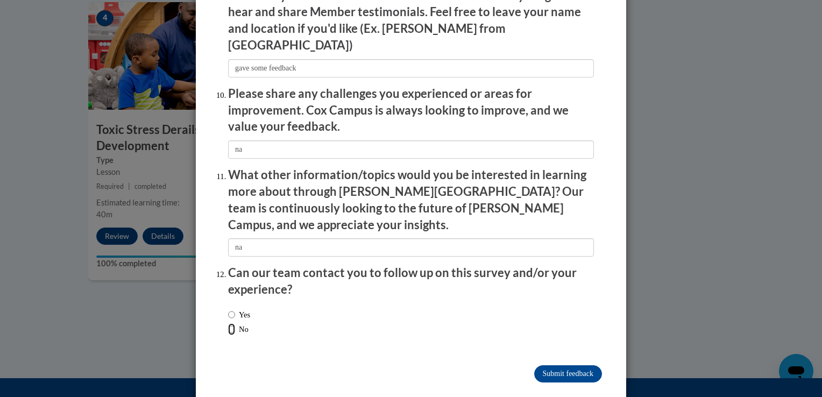
click at [230, 323] on input "No" at bounding box center [231, 329] width 7 height 12
radio input "true"
click at [565, 365] on input "Submit feedback" at bounding box center [568, 373] width 68 height 17
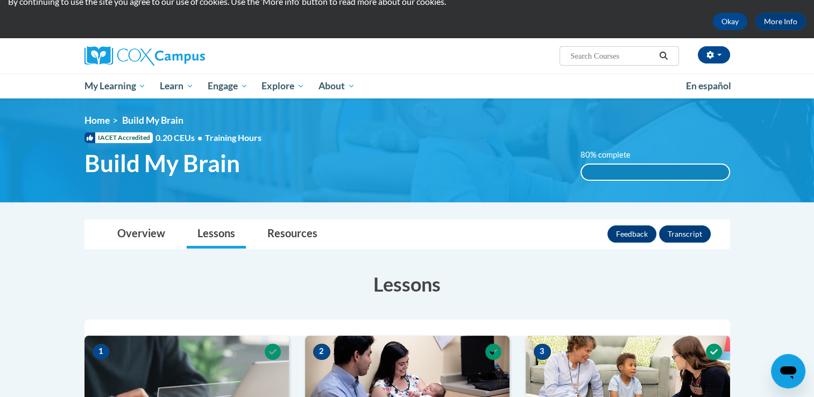
scroll to position [32, 0]
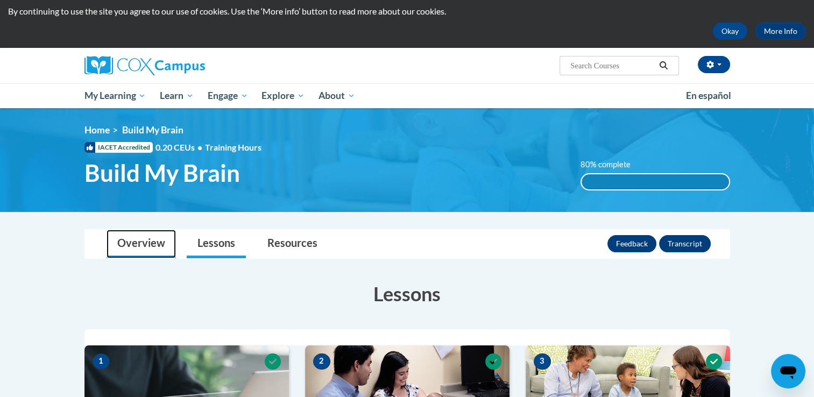
click at [145, 241] on link "Overview" at bounding box center [141, 244] width 69 height 29
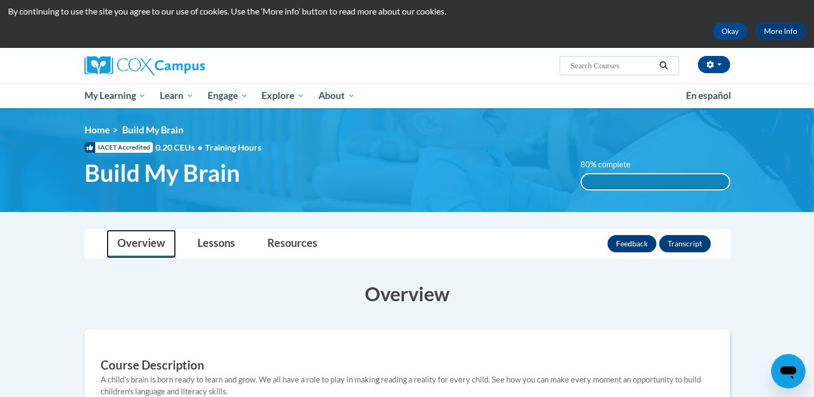
click at [145, 241] on link "Overview" at bounding box center [141, 244] width 69 height 29
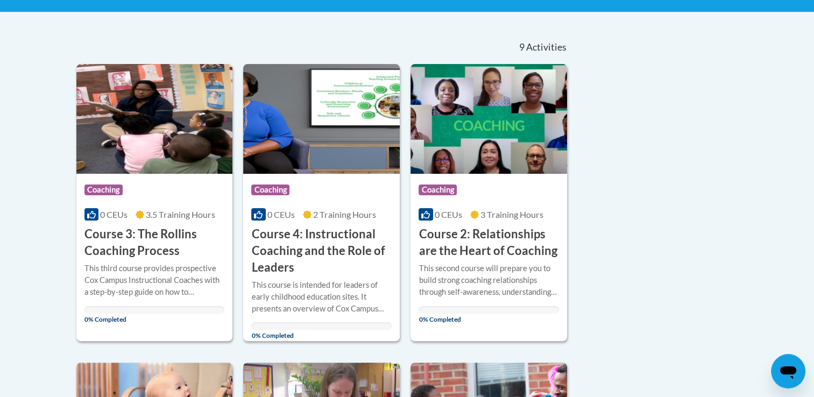
scroll to position [200, 0]
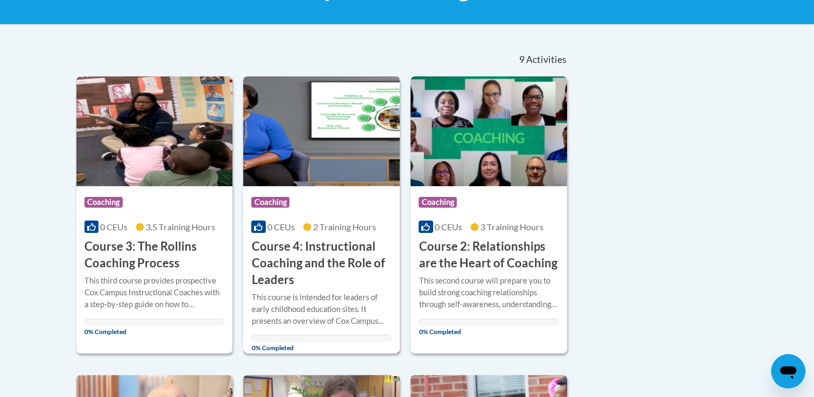
click at [332, 153] on img at bounding box center [321, 131] width 157 height 110
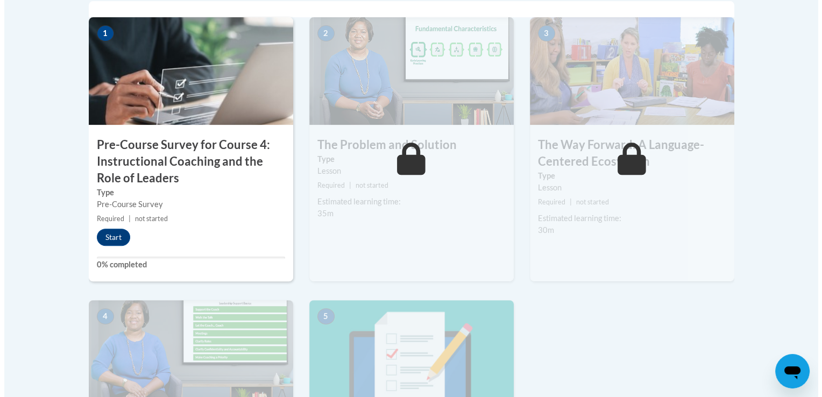
scroll to position [412, 0]
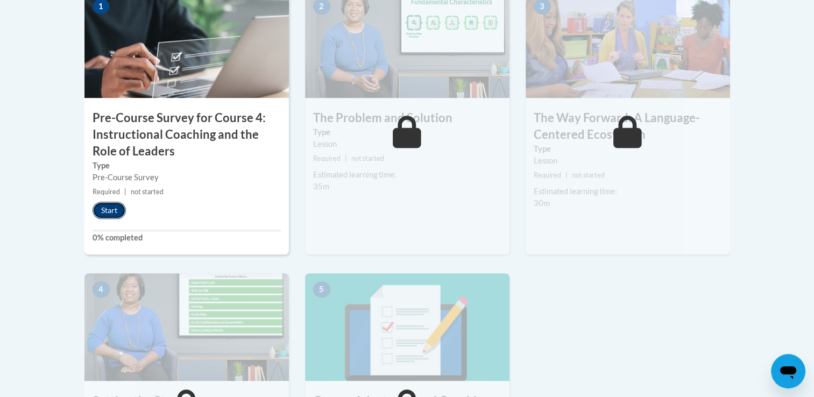
click at [107, 202] on button "Start" at bounding box center [109, 210] width 33 height 17
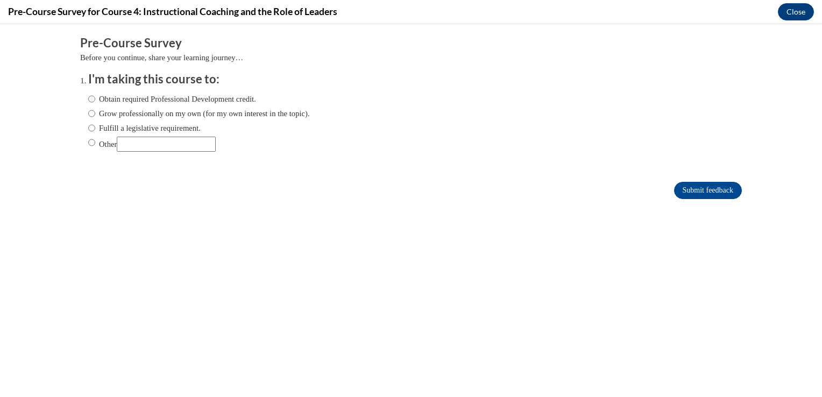
scroll to position [0, 0]
click at [88, 143] on input "Other" at bounding box center [91, 143] width 7 height 12
radio input "true"
click at [125, 143] on input "Other" at bounding box center [166, 144] width 99 height 15
type input "CDA"
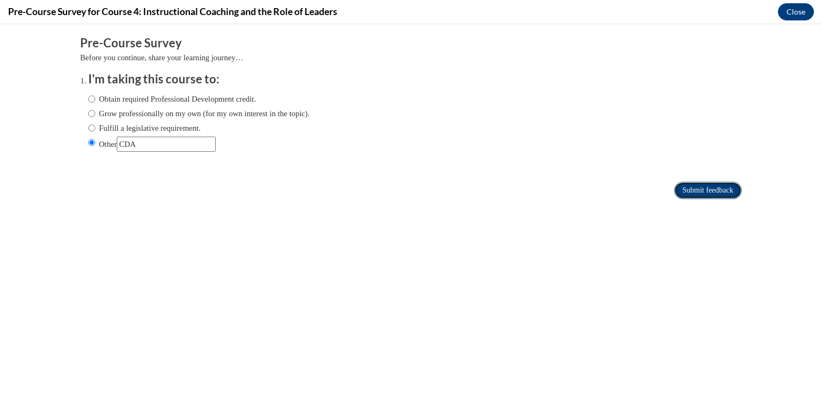
click at [687, 196] on input "Submit feedback" at bounding box center [708, 190] width 68 height 17
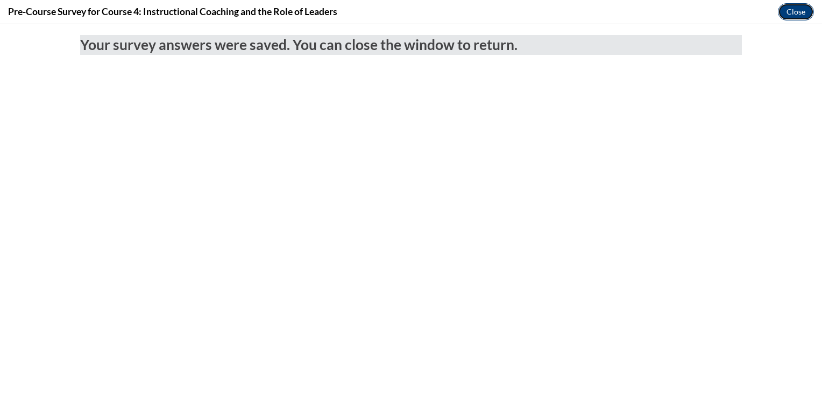
click at [794, 8] on button "Close" at bounding box center [796, 11] width 36 height 17
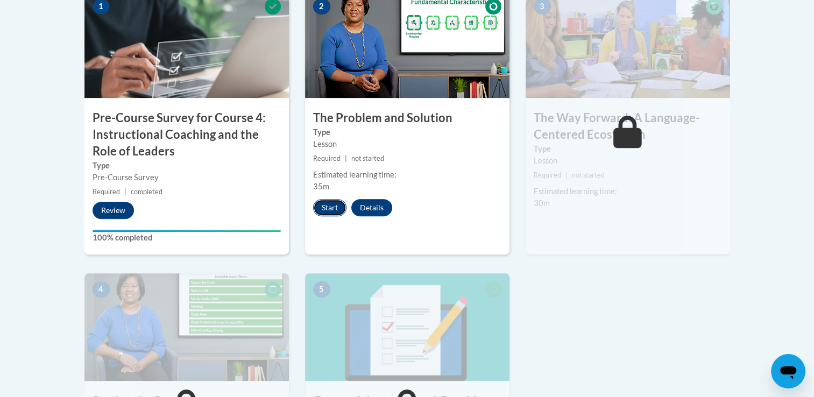
click at [321, 212] on button "Start" at bounding box center [329, 207] width 33 height 17
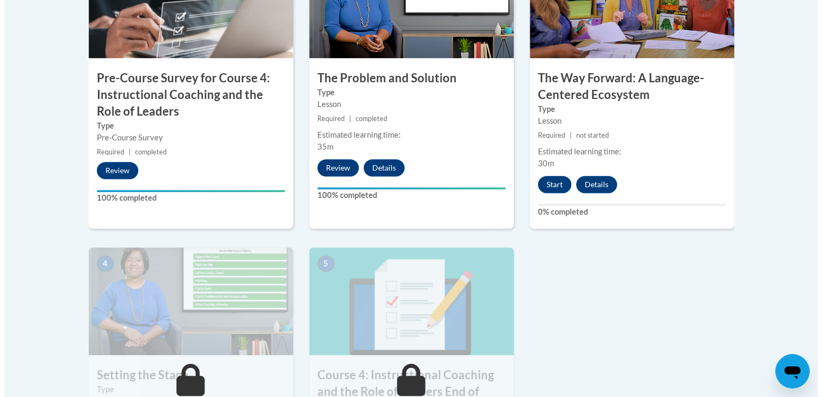
scroll to position [455, 0]
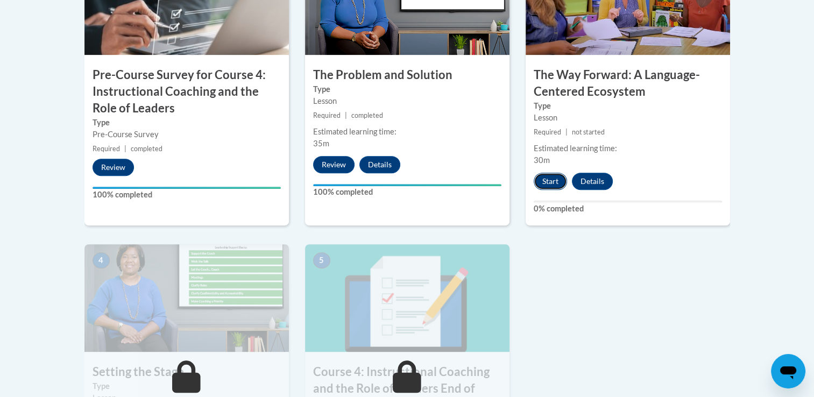
click at [553, 188] on button "Start" at bounding box center [550, 181] width 33 height 17
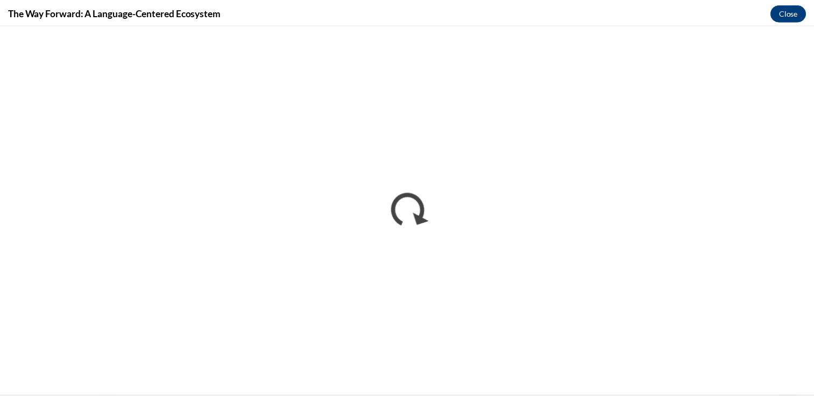
scroll to position [0, 0]
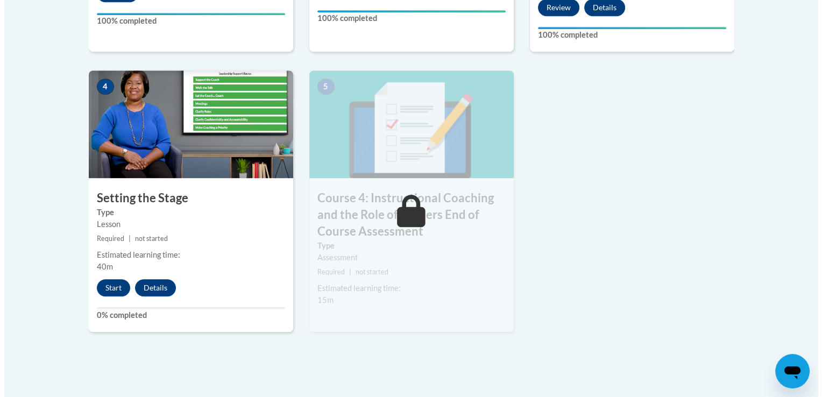
scroll to position [642, 0]
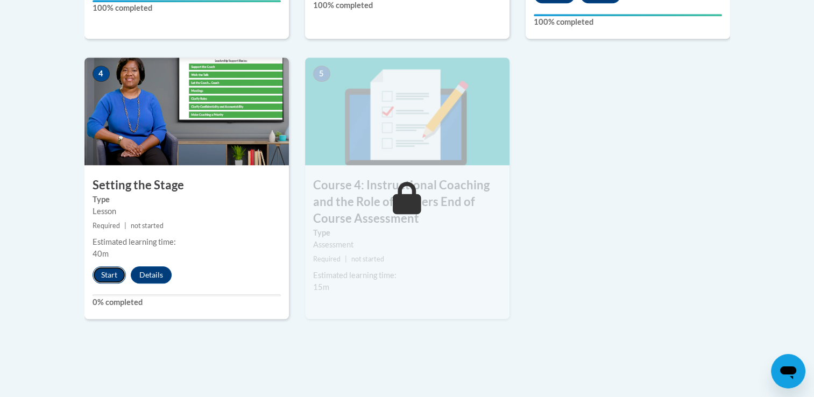
click at [109, 277] on button "Start" at bounding box center [109, 274] width 33 height 17
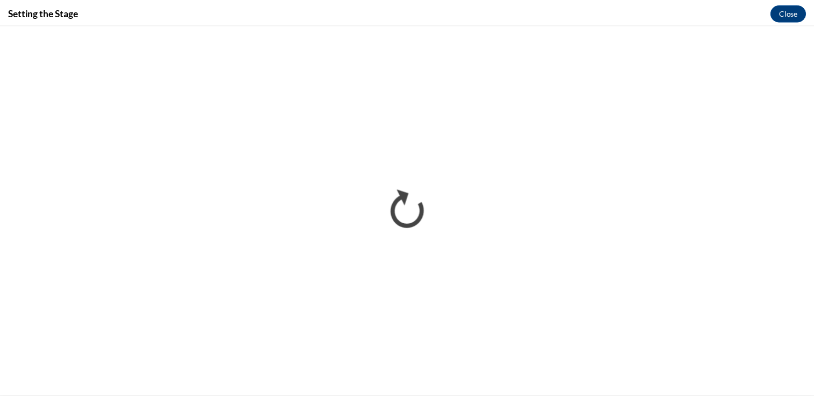
scroll to position [0, 0]
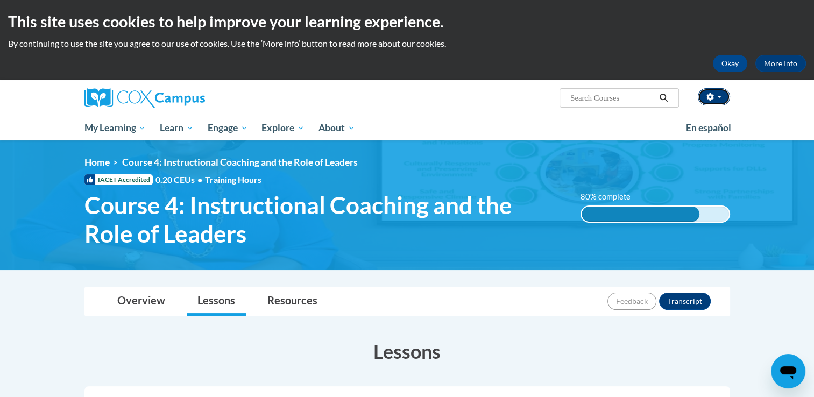
click at [725, 90] on button "button" at bounding box center [714, 96] width 32 height 17
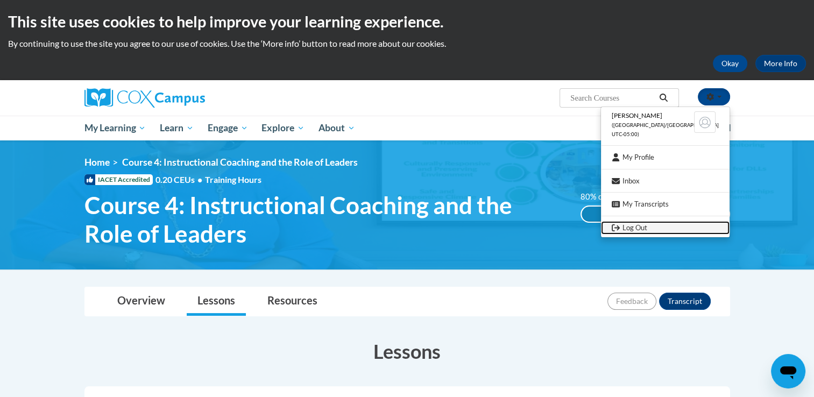
click at [650, 227] on link "Log Out" at bounding box center [665, 227] width 129 height 13
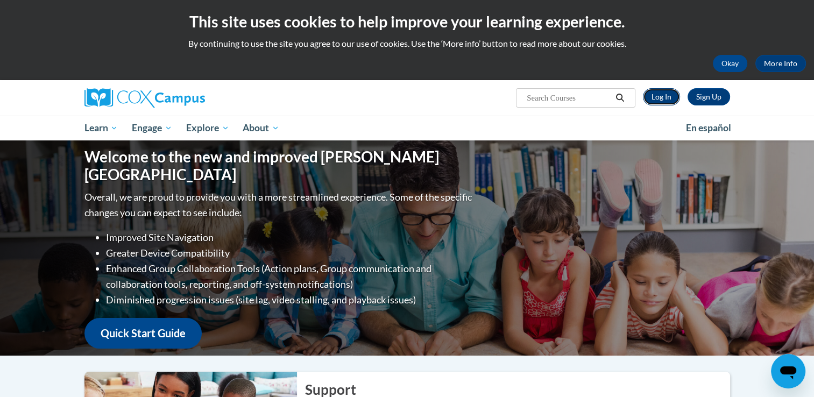
click at [656, 99] on link "Log In" at bounding box center [661, 96] width 37 height 17
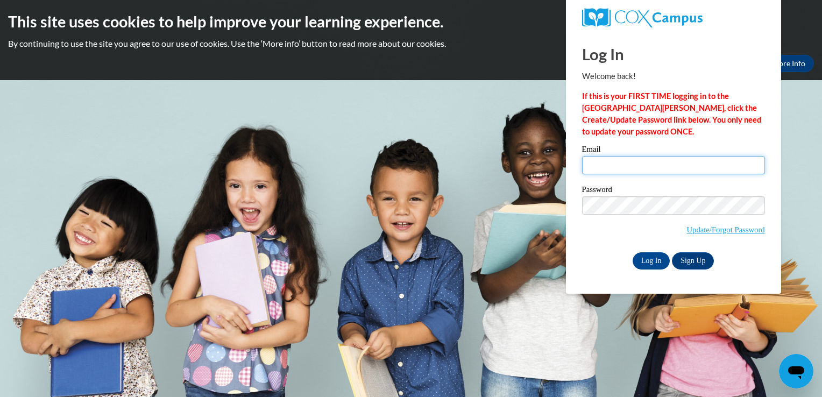
click at [651, 171] on input "Email" at bounding box center [673, 165] width 183 height 18
type input "jsdirks96@gmail.com"
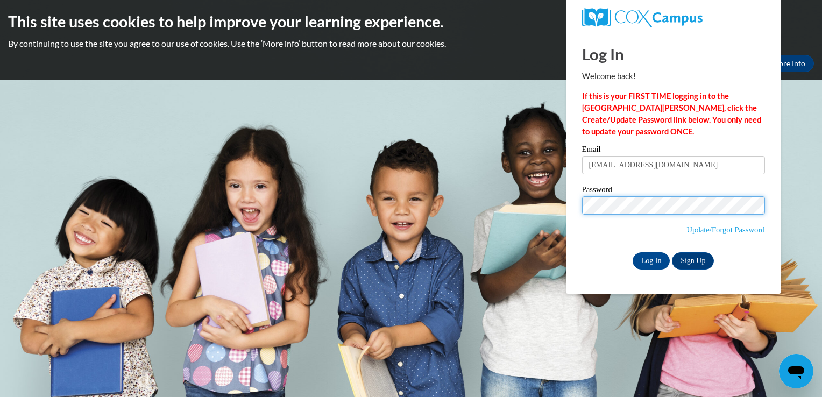
click at [633, 252] on input "Log In" at bounding box center [652, 260] width 38 height 17
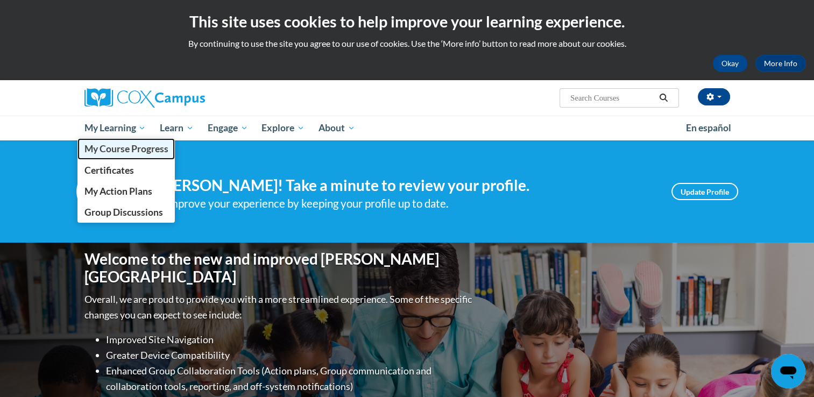
click at [133, 156] on link "My Course Progress" at bounding box center [126, 148] width 98 height 21
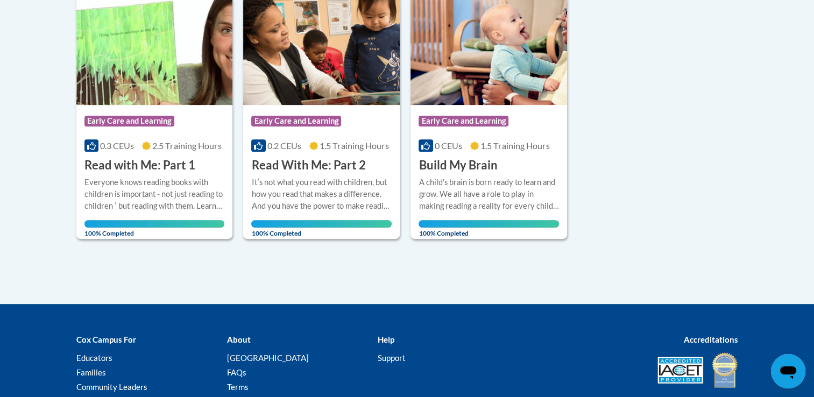
scroll to position [647, 0]
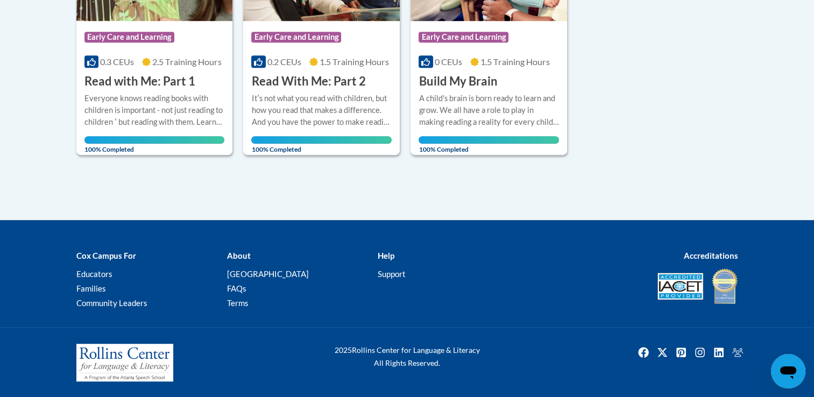
drag, startPoint x: 820, startPoint y: 292, endPoint x: 811, endPoint y: 83, distance: 208.9
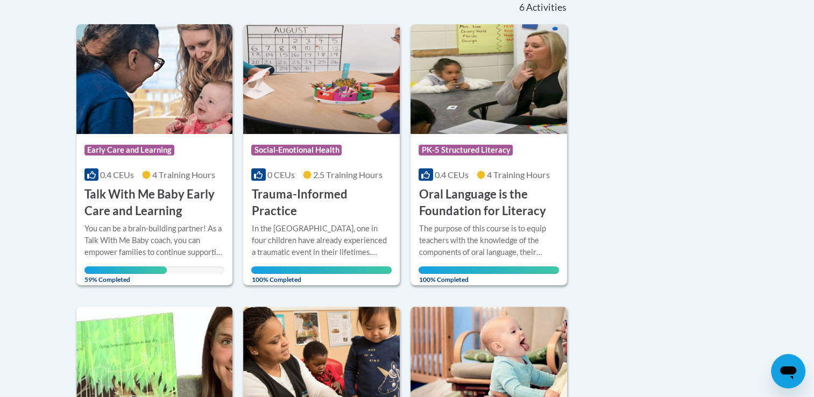
scroll to position [249, 0]
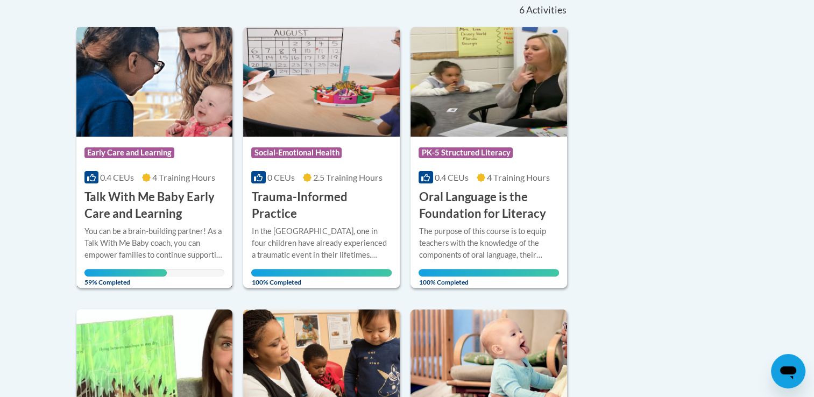
click at [164, 223] on div "More Info Open You can be a brain-building partner! As a Talk With Me Baby coac…" at bounding box center [154, 253] width 157 height 62
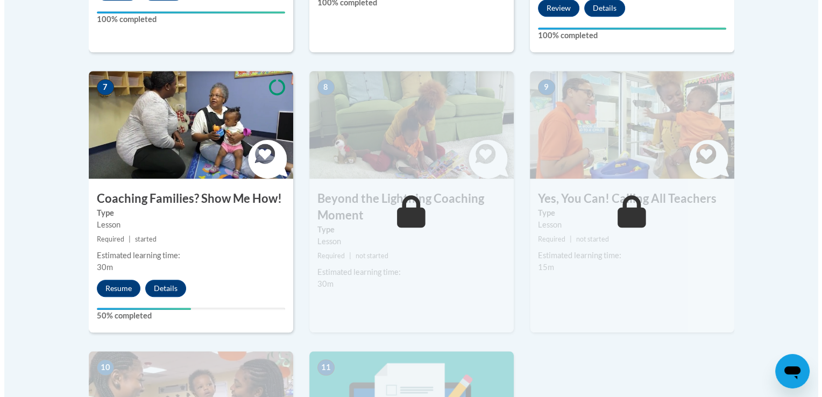
scroll to position [931, 0]
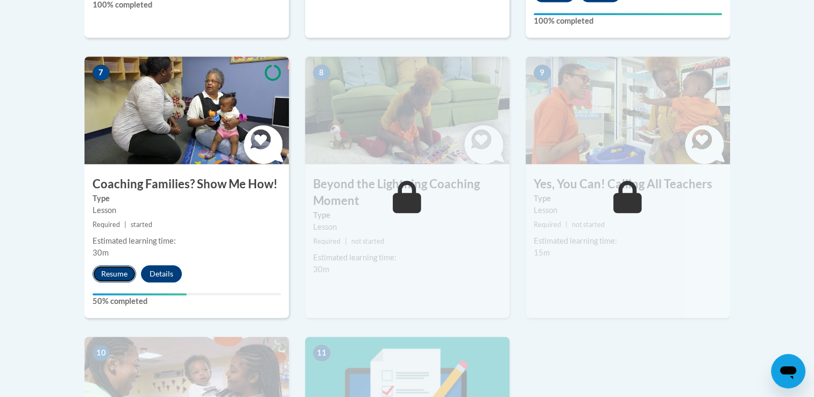
click at [109, 265] on button "Resume" at bounding box center [115, 273] width 44 height 17
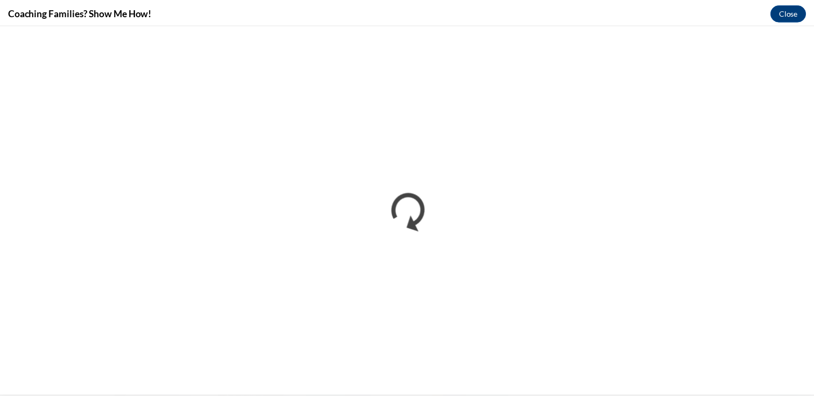
scroll to position [0, 0]
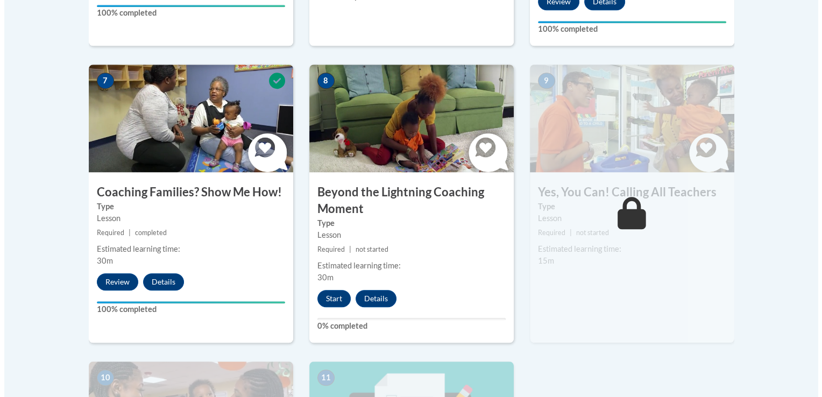
scroll to position [899, 0]
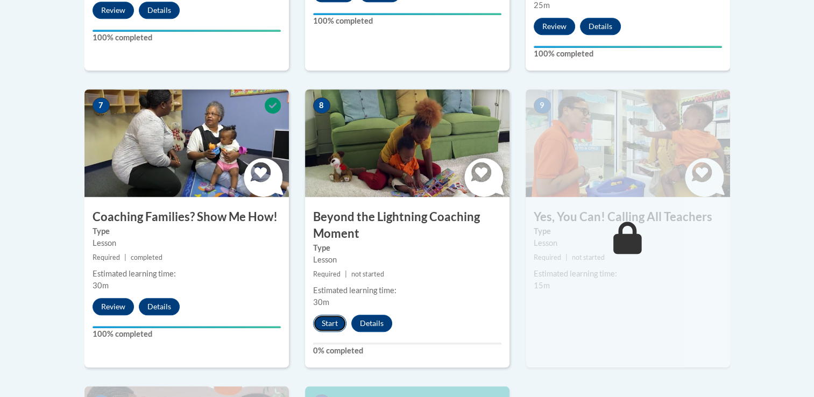
click at [335, 315] on button "Start" at bounding box center [329, 323] width 33 height 17
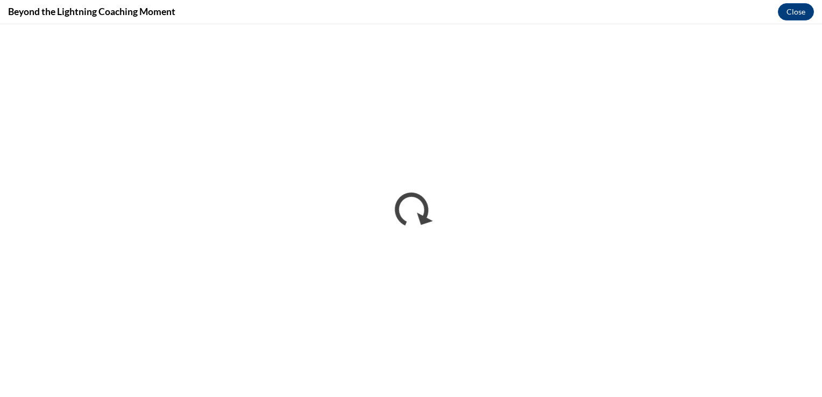
scroll to position [0, 0]
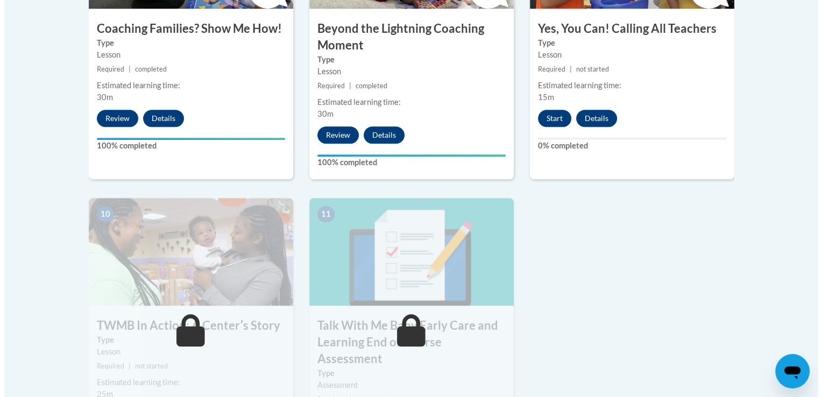
scroll to position [1083, 0]
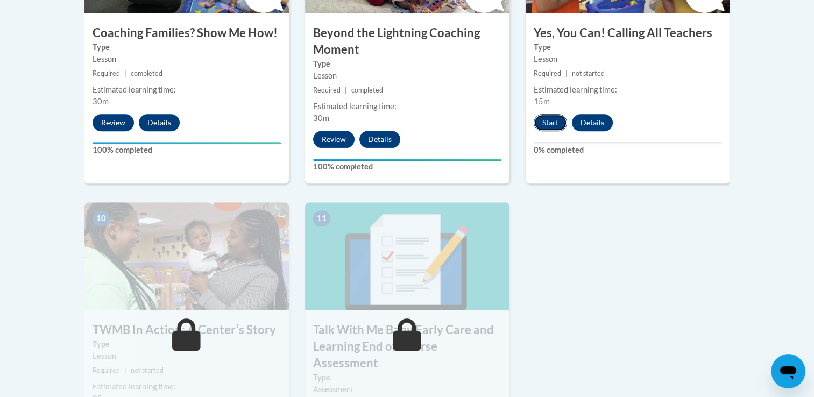
click at [553, 114] on button "Start" at bounding box center [550, 122] width 33 height 17
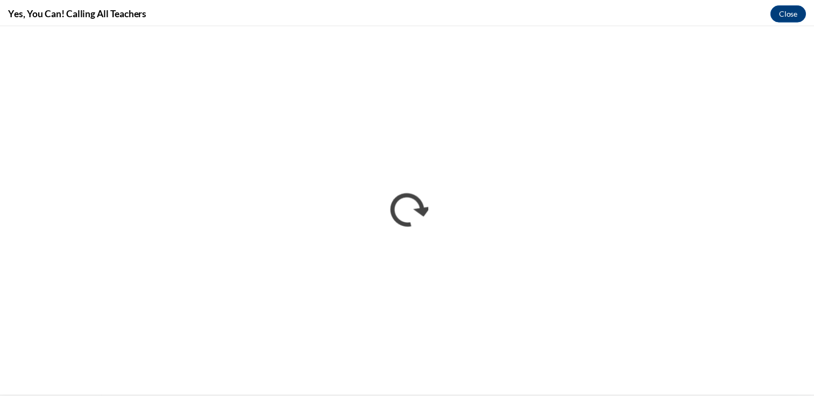
scroll to position [0, 0]
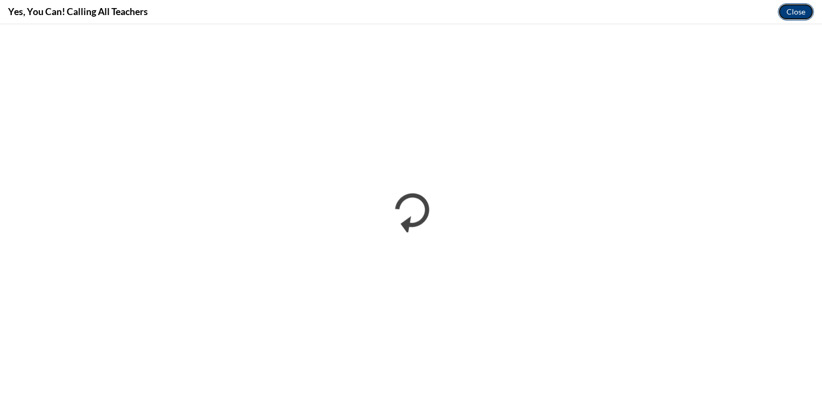
click at [801, 11] on button "Close" at bounding box center [796, 11] width 36 height 17
